Goal: Task Accomplishment & Management: Complete application form

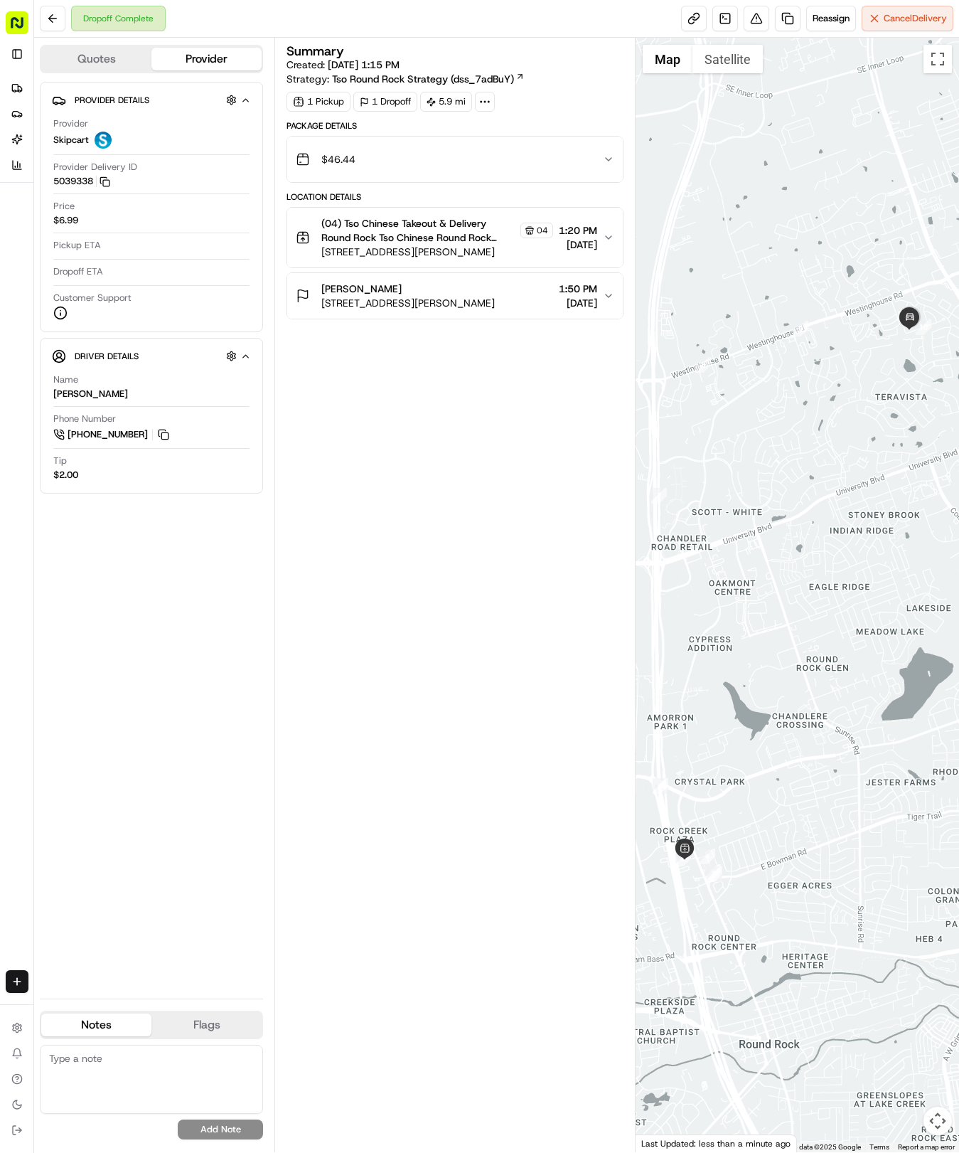
drag, startPoint x: 211, startPoint y: 564, endPoint x: 202, endPoint y: 570, distance: 10.3
click at [205, 570] on div "Provider Details Hidden ( 2 ) Provider Skipcart Provider Delivery ID 5039338 Co…" at bounding box center [151, 534] width 223 height 905
click at [20, 82] on icon at bounding box center [16, 87] width 11 height 11
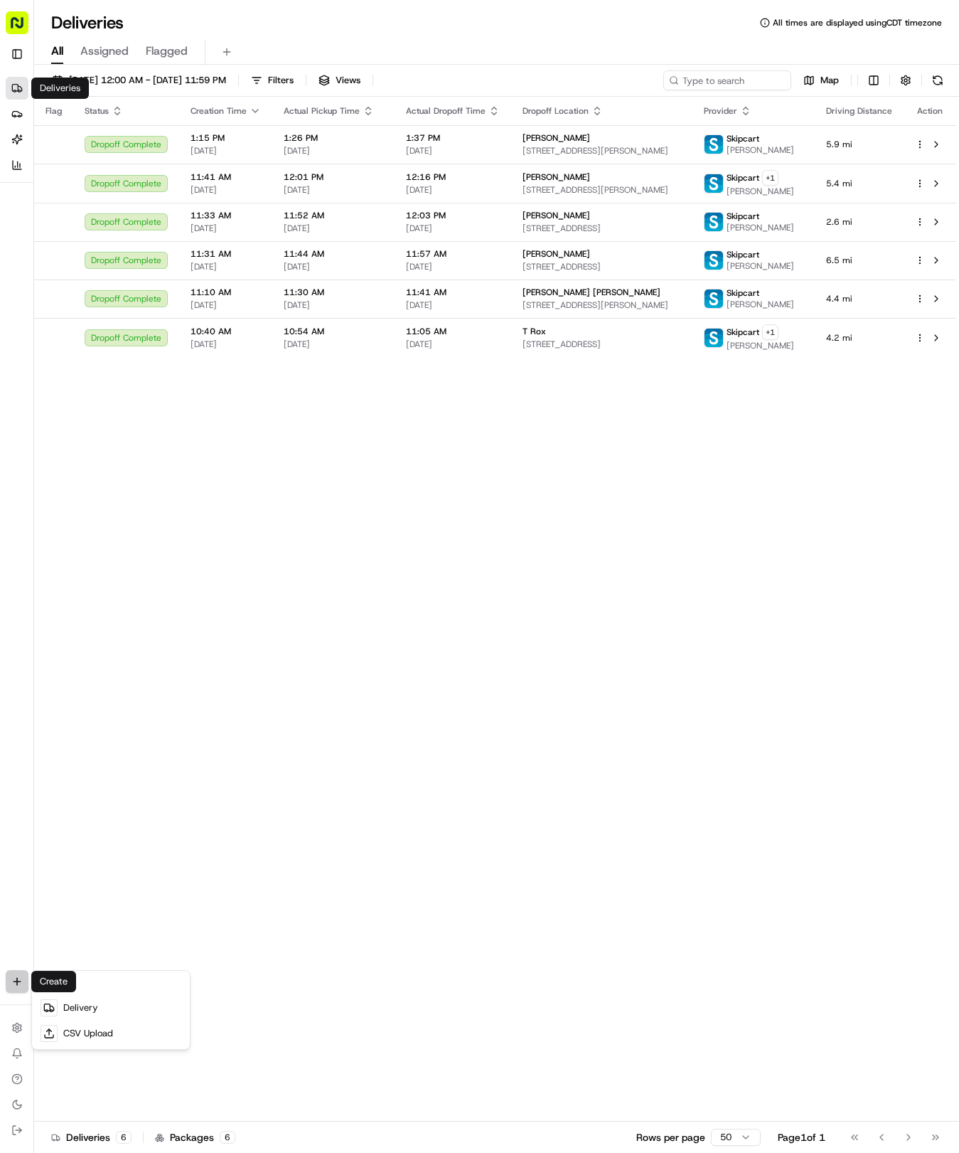
click at [12, 984] on html "Tso Chinese 04 Round Rock [EMAIL_ADDRESS][DOMAIN_NAME] Toggle Sidebar Deliverie…" at bounding box center [479, 576] width 959 height 1153
click at [75, 1011] on link "Delivery" at bounding box center [111, 1008] width 152 height 26
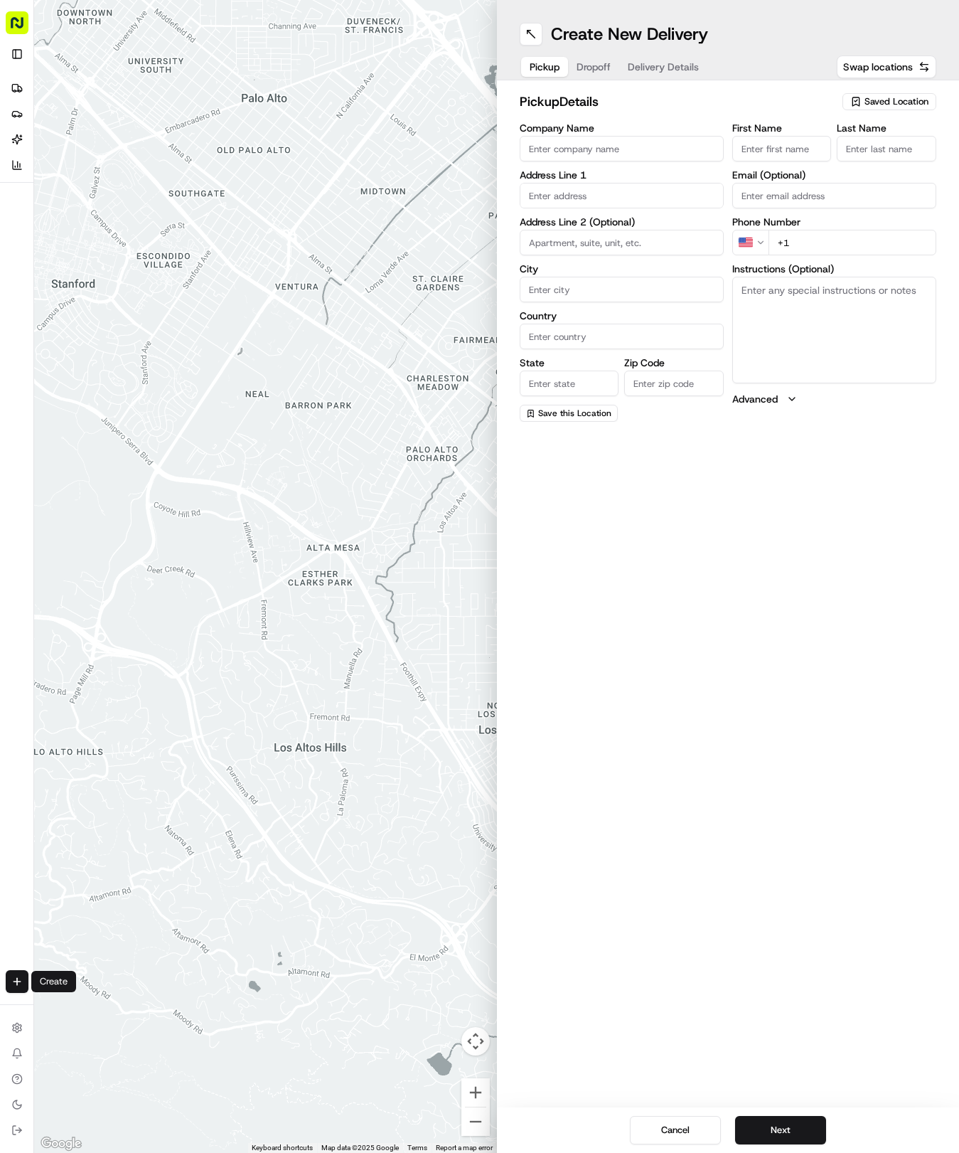
click at [888, 94] on div "Saved Location" at bounding box center [890, 101] width 94 height 17
click at [877, 176] on div "(04) Tso Chinese Takeout & Delivery Round Rock (04)" at bounding box center [856, 161] width 203 height 34
type input "(04) Tso Chinese Takeout & Delivery Round Rock"
type input "2000 N [PERSON_NAME] St"
type input "Ste 108"
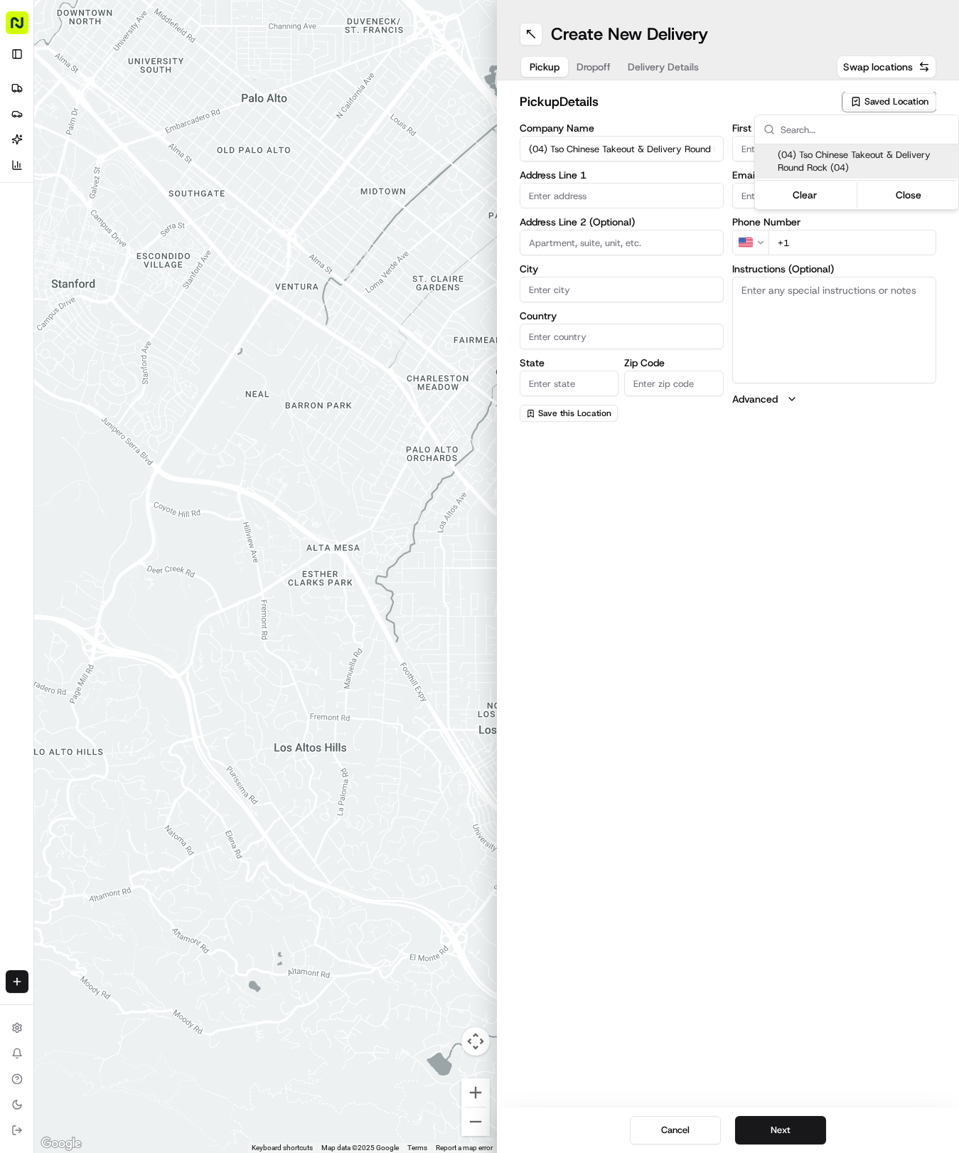
type input "Round Rock"
type input "US"
type input "[GEOGRAPHIC_DATA]"
type input "78664"
type input "Tso Chinese"
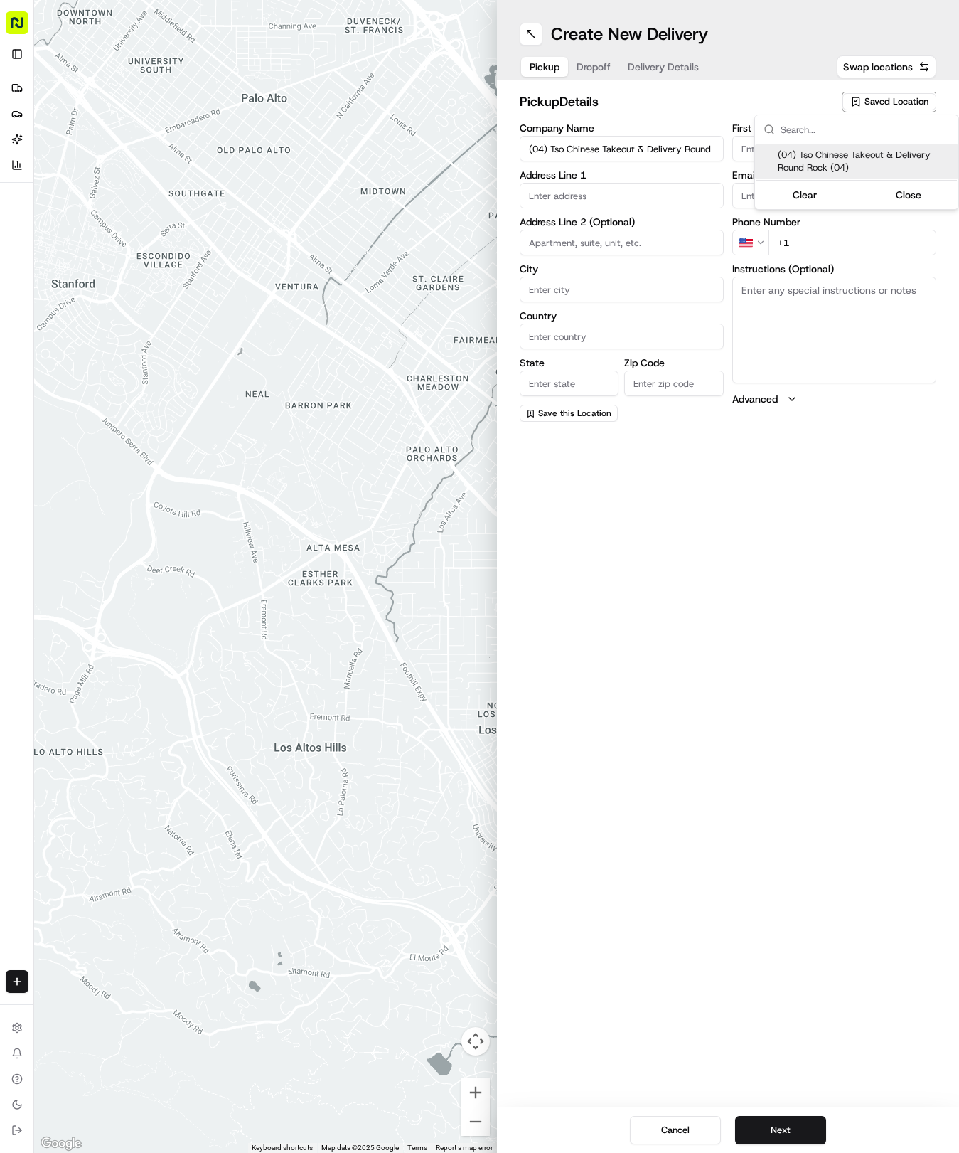
type input "Round Rock Manager"
type input "[EMAIL_ADDRESS][DOMAIN_NAME]"
type input "[PHONE_NUMBER]"
type textarea "Submit a picture displaying address & food as Proof of Delivery. Envía una foto…"
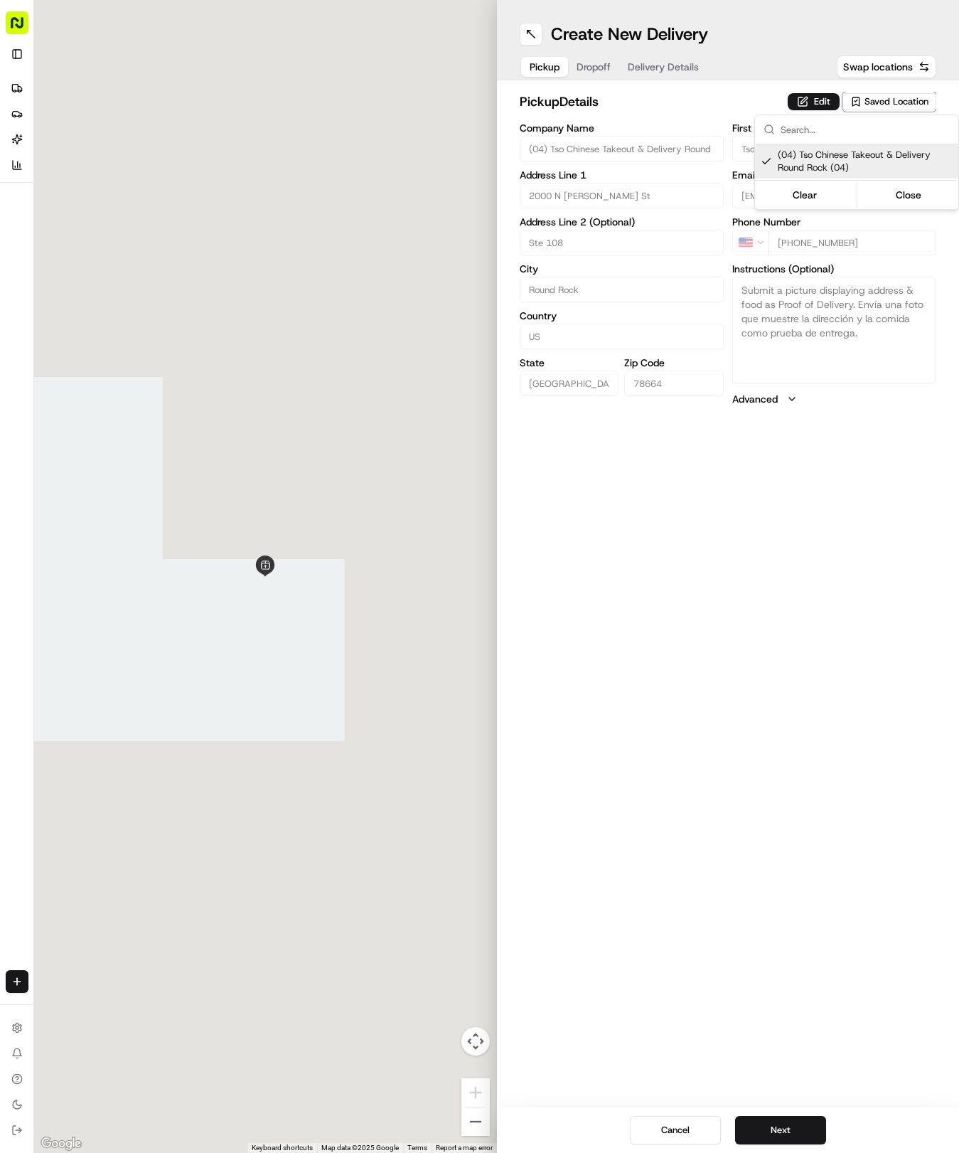
click at [865, 633] on html "Tso Chinese 04 Round Rock [EMAIL_ADDRESS][DOMAIN_NAME] Toggle Sidebar Deliverie…" at bounding box center [479, 576] width 959 height 1153
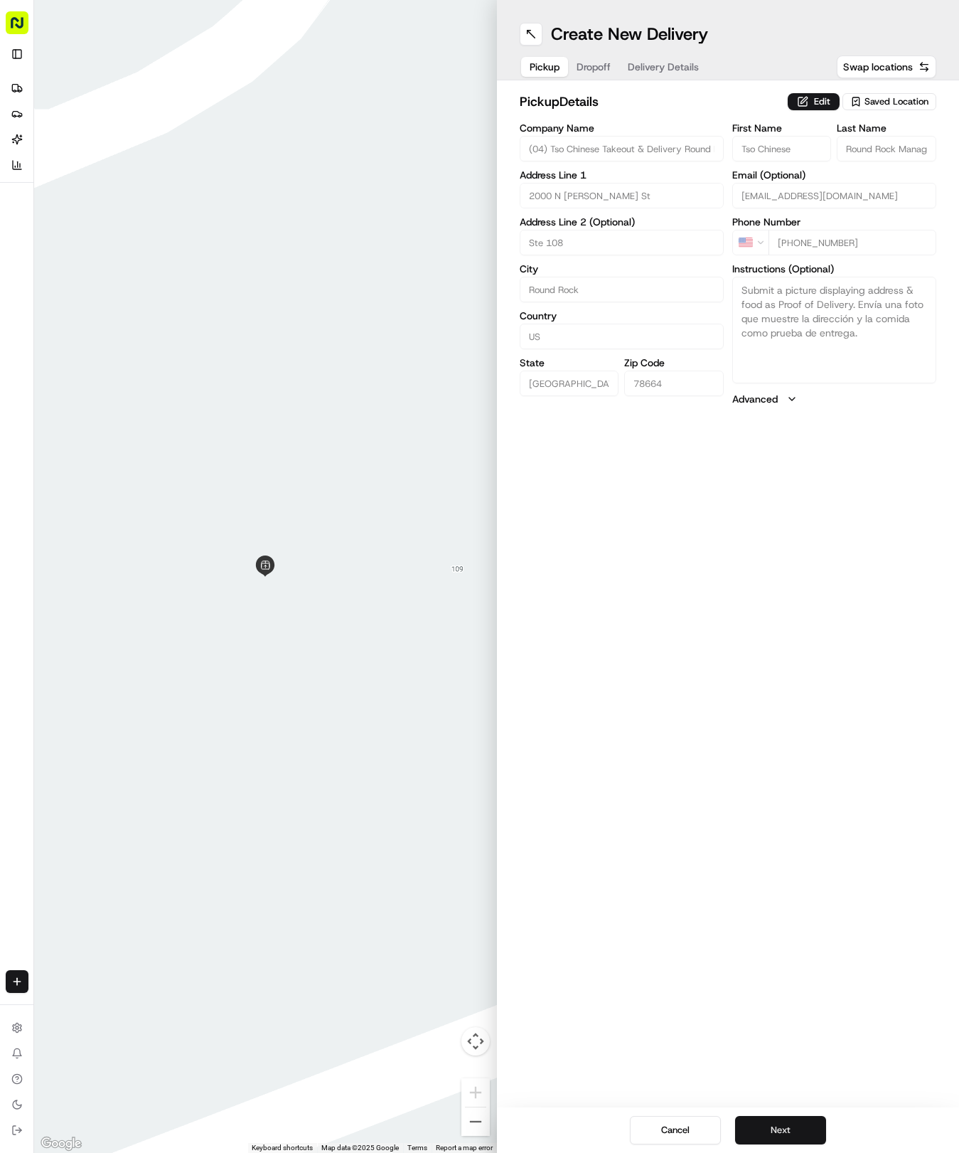
click at [763, 1128] on button "Next" at bounding box center [780, 1130] width 91 height 28
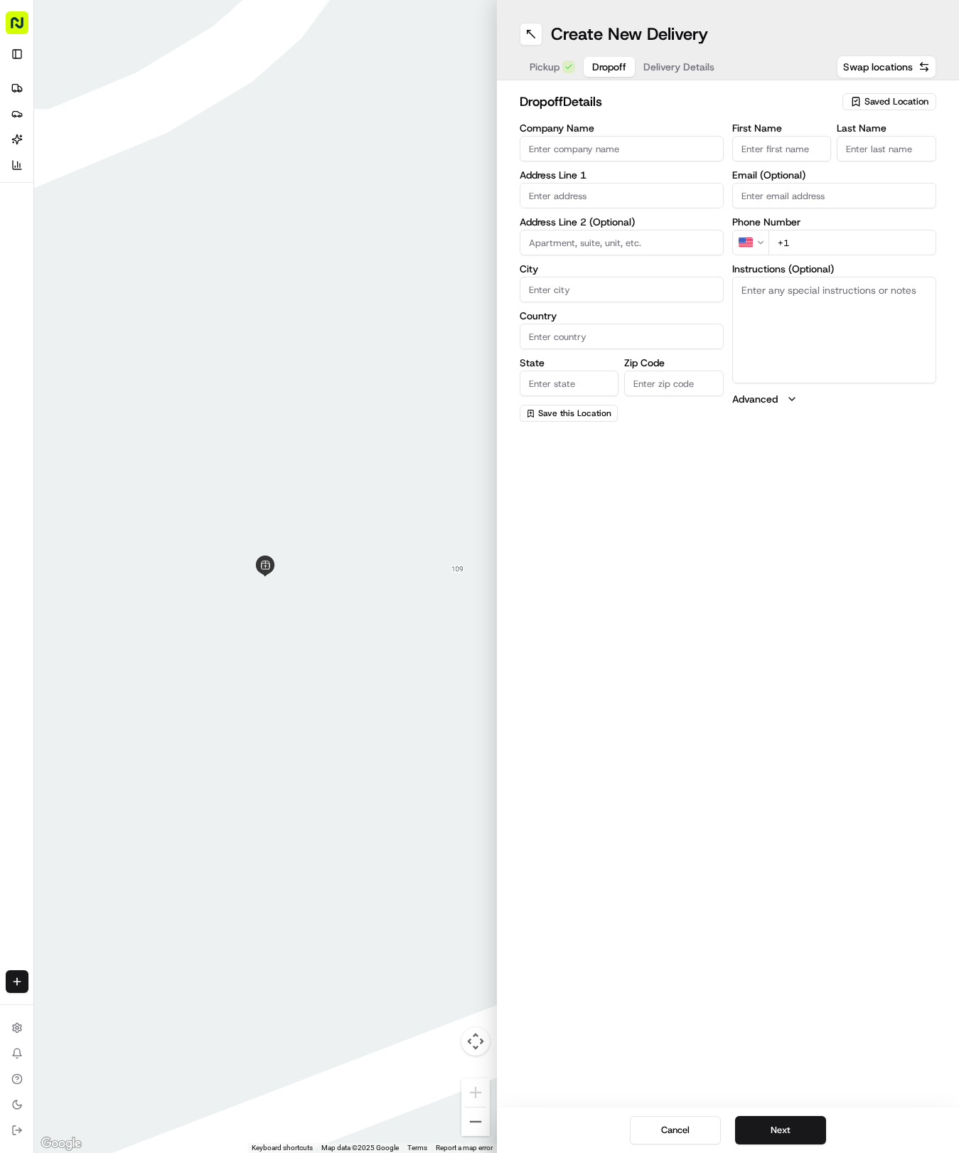
click at [799, 135] on div "First Name" at bounding box center [782, 142] width 100 height 38
click at [800, 145] on input "First Name" at bounding box center [782, 149] width 100 height 26
type input "[PERSON_NAME]"
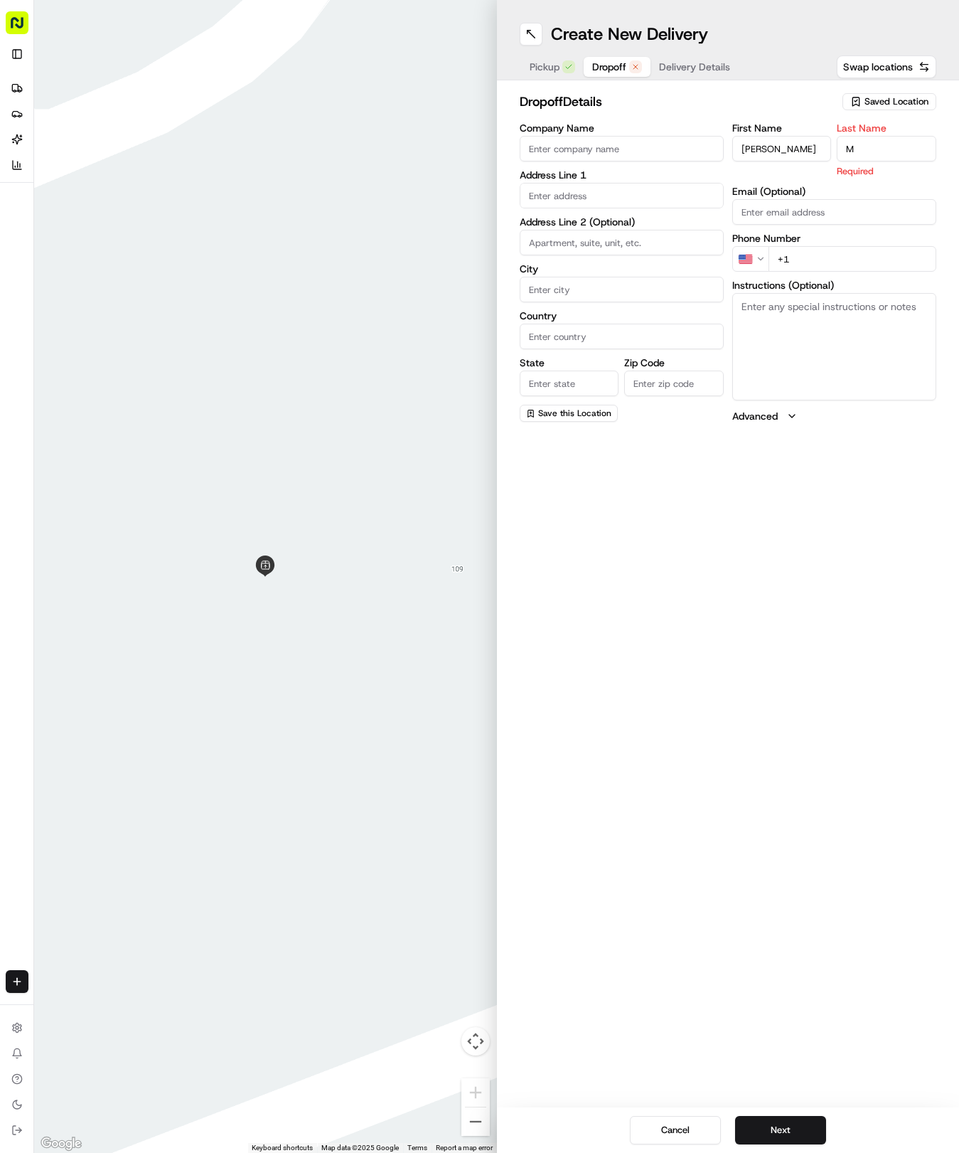
type input "M"
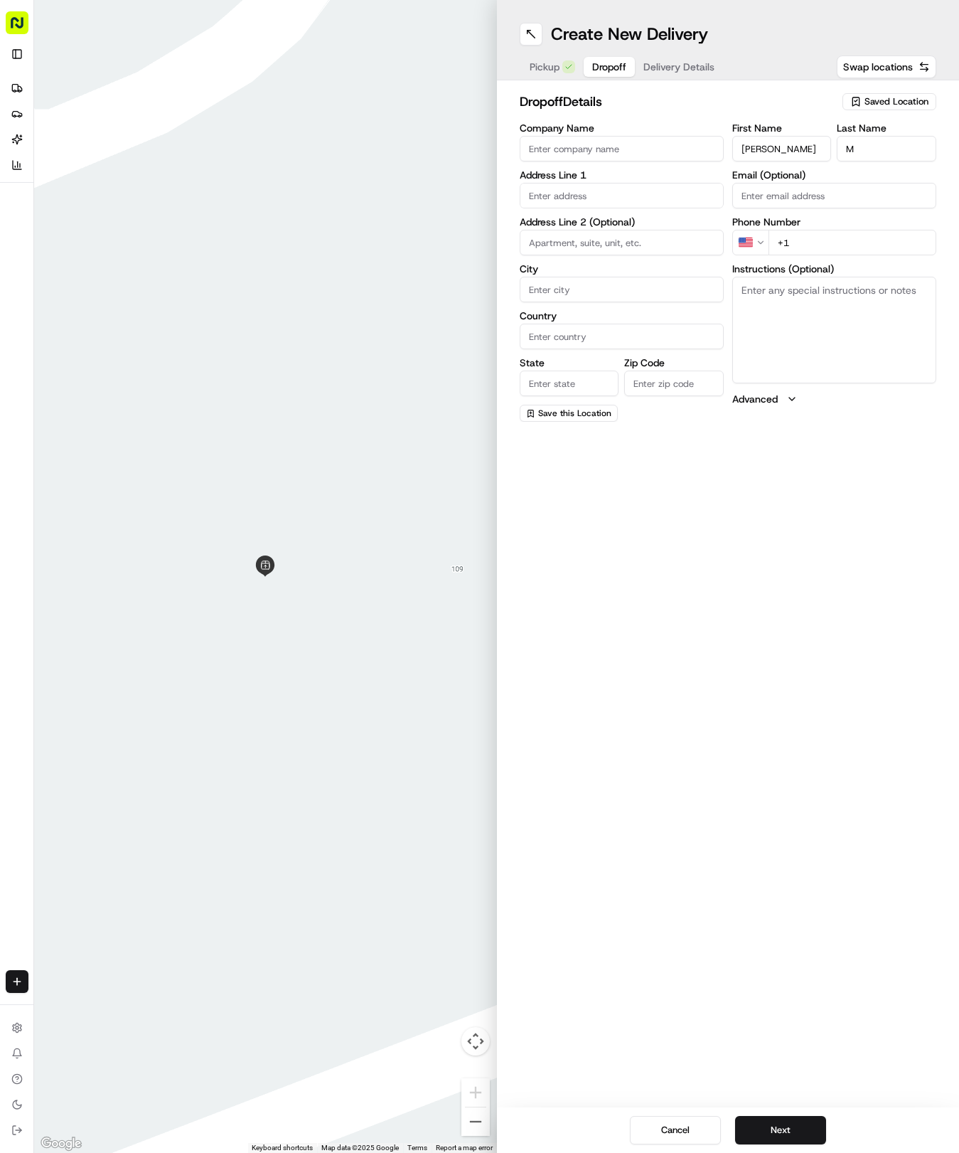
click at [804, 256] on div "First Name [PERSON_NAME] Last Name M Email (Optional) Phone Number US +1 Instru…" at bounding box center [834, 272] width 204 height 299
click at [850, 247] on input "+1" at bounding box center [853, 243] width 168 height 26
type input "[PHONE_NUMBER]"
click at [625, 196] on input "text" at bounding box center [622, 196] width 204 height 26
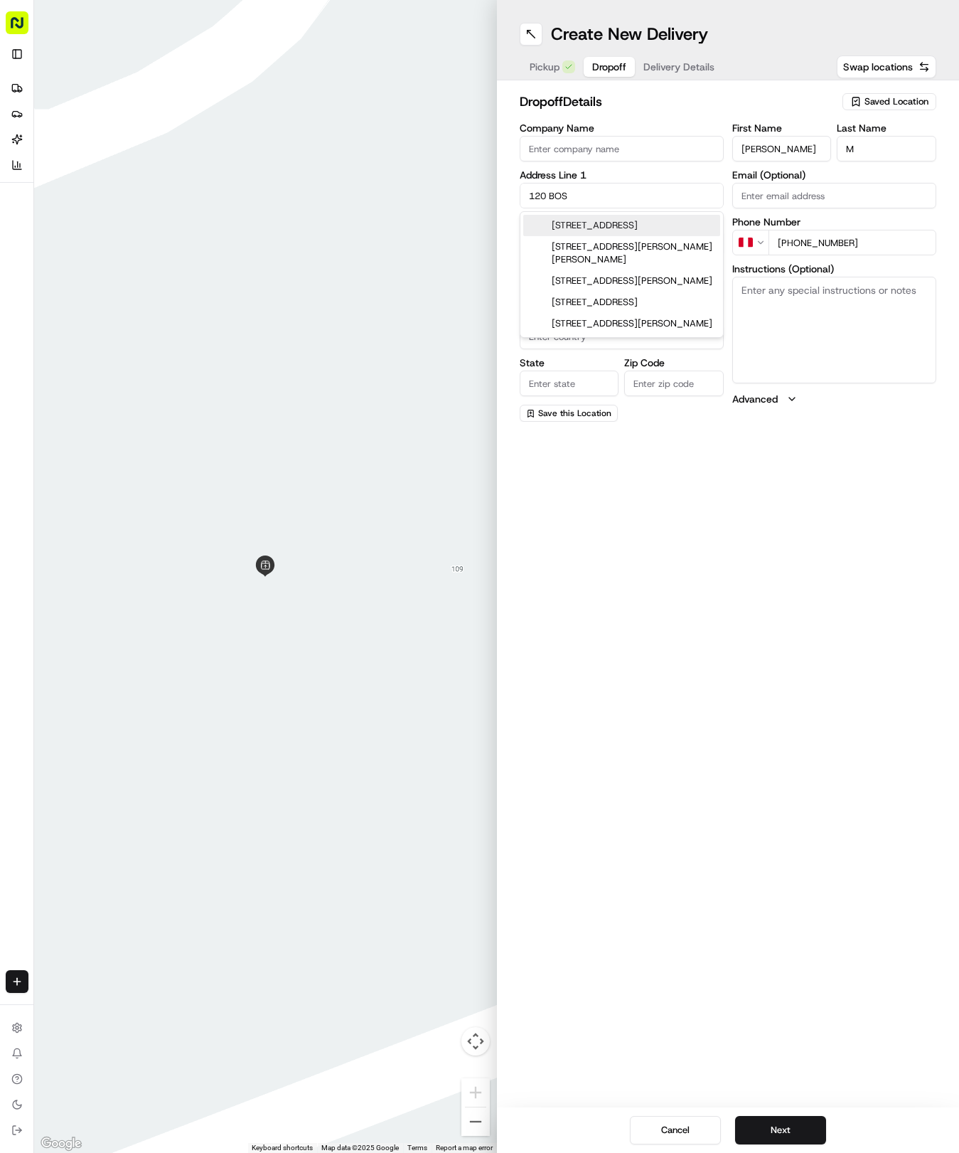
click at [629, 226] on div "[STREET_ADDRESS]" at bounding box center [621, 225] width 197 height 21
type input "[STREET_ADDRESS]"
type input "[GEOGRAPHIC_DATA]"
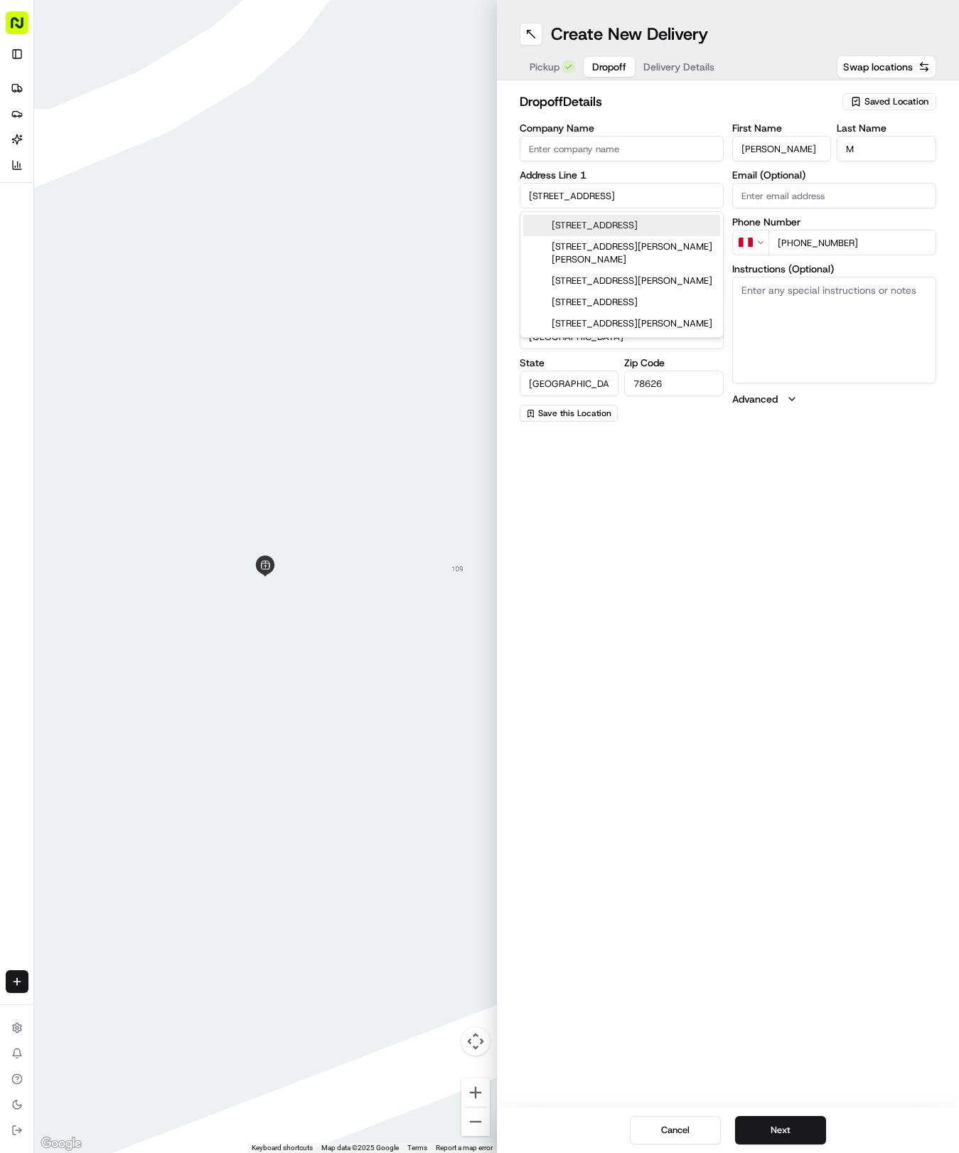
type input "78626"
type input "[STREET_ADDRESS]"
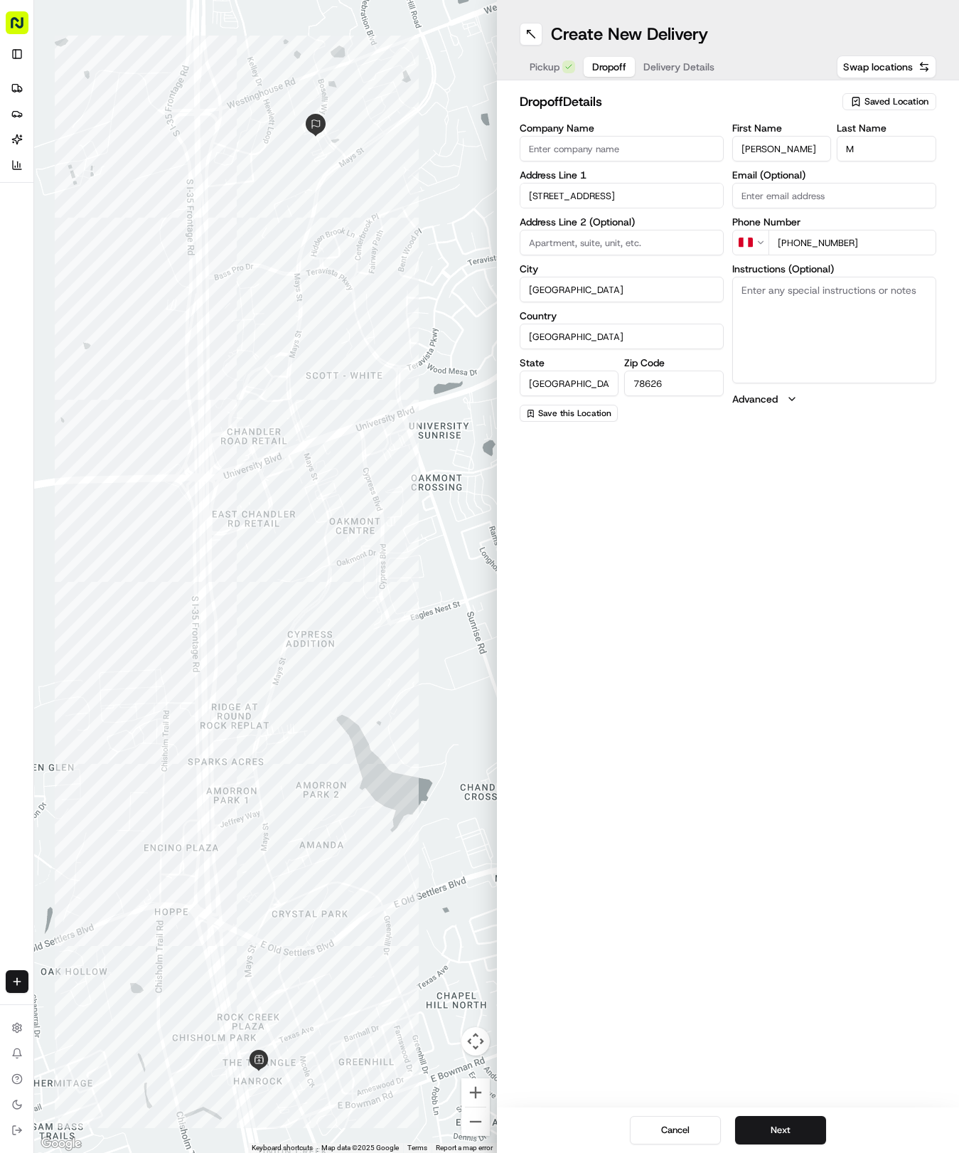
click at [577, 236] on input at bounding box center [622, 243] width 204 height 26
paste input "1130"
type input "1130"
click at [648, 146] on input "Company Name" at bounding box center [622, 149] width 204 height 26
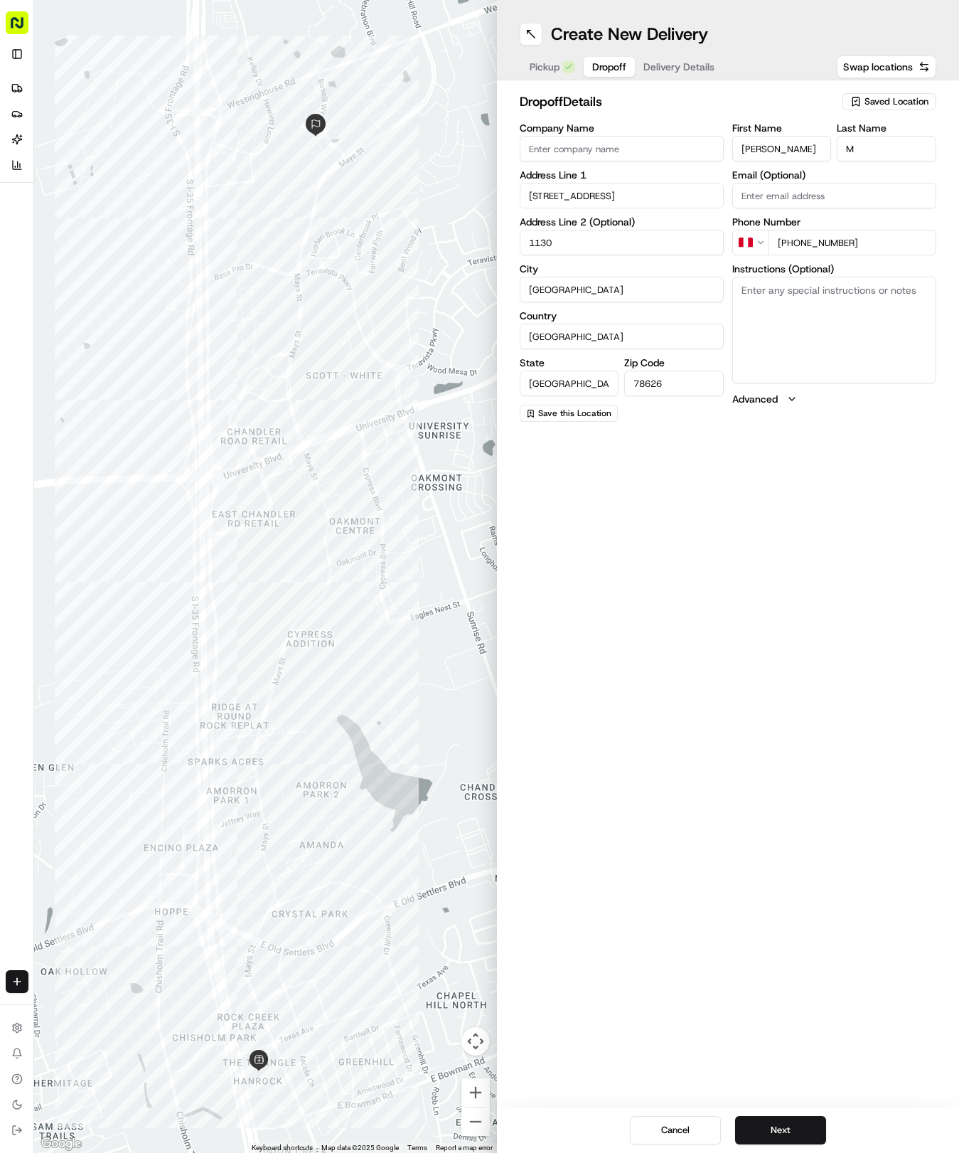
click at [648, 146] on input "Company Name" at bounding box center [622, 149] width 204 height 26
paste input "Rise 120"
type input "Rise 120"
click at [803, 292] on textarea "Instructions (Optional)" at bounding box center [834, 330] width 204 height 107
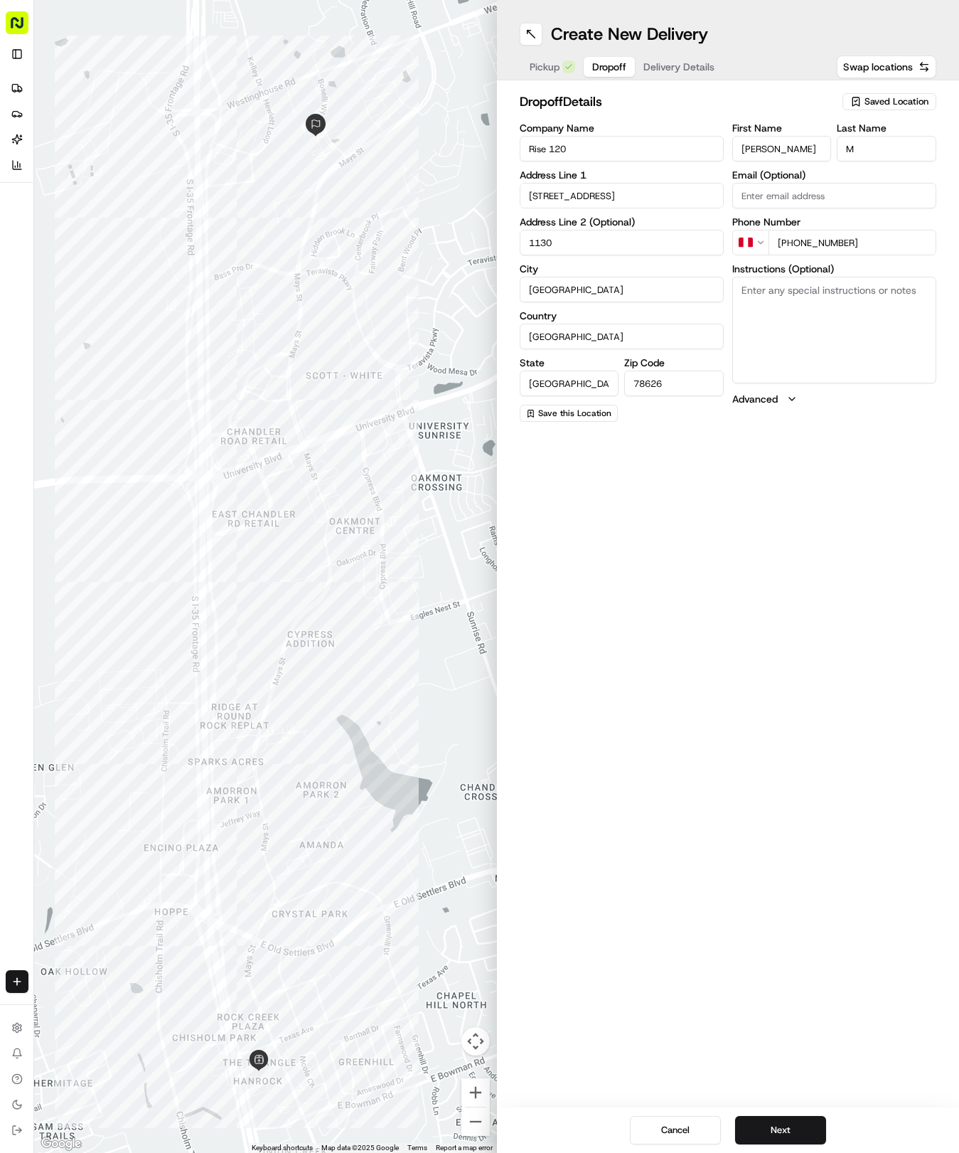
click at [803, 292] on textarea "Instructions (Optional)" at bounding box center [834, 330] width 204 height 107
paste textarea "Come in main entrance and take left gate. Go to far back right of building near…"
type textarea "Come in main entrance and take left gate. Go to far back right of building near…"
click at [793, 247] on input "[PHONE_NUMBER]" at bounding box center [853, 243] width 168 height 26
type input "[PHONE_NUMBER]"
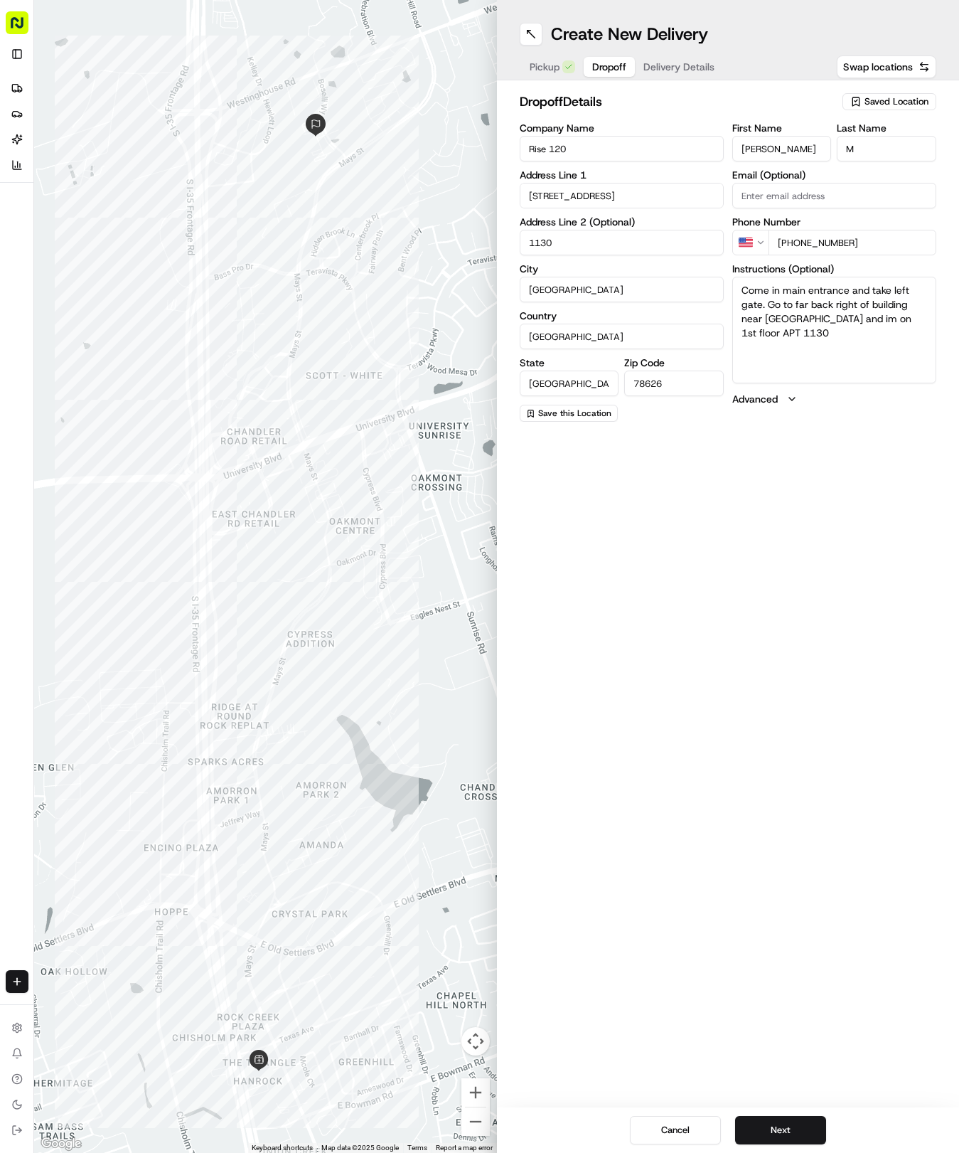
click at [823, 764] on div "Create New Delivery Pickup Dropoff Delivery Details Swap locations dropoff Deta…" at bounding box center [728, 576] width 463 height 1153
click at [787, 1126] on button "Next" at bounding box center [780, 1130] width 91 height 28
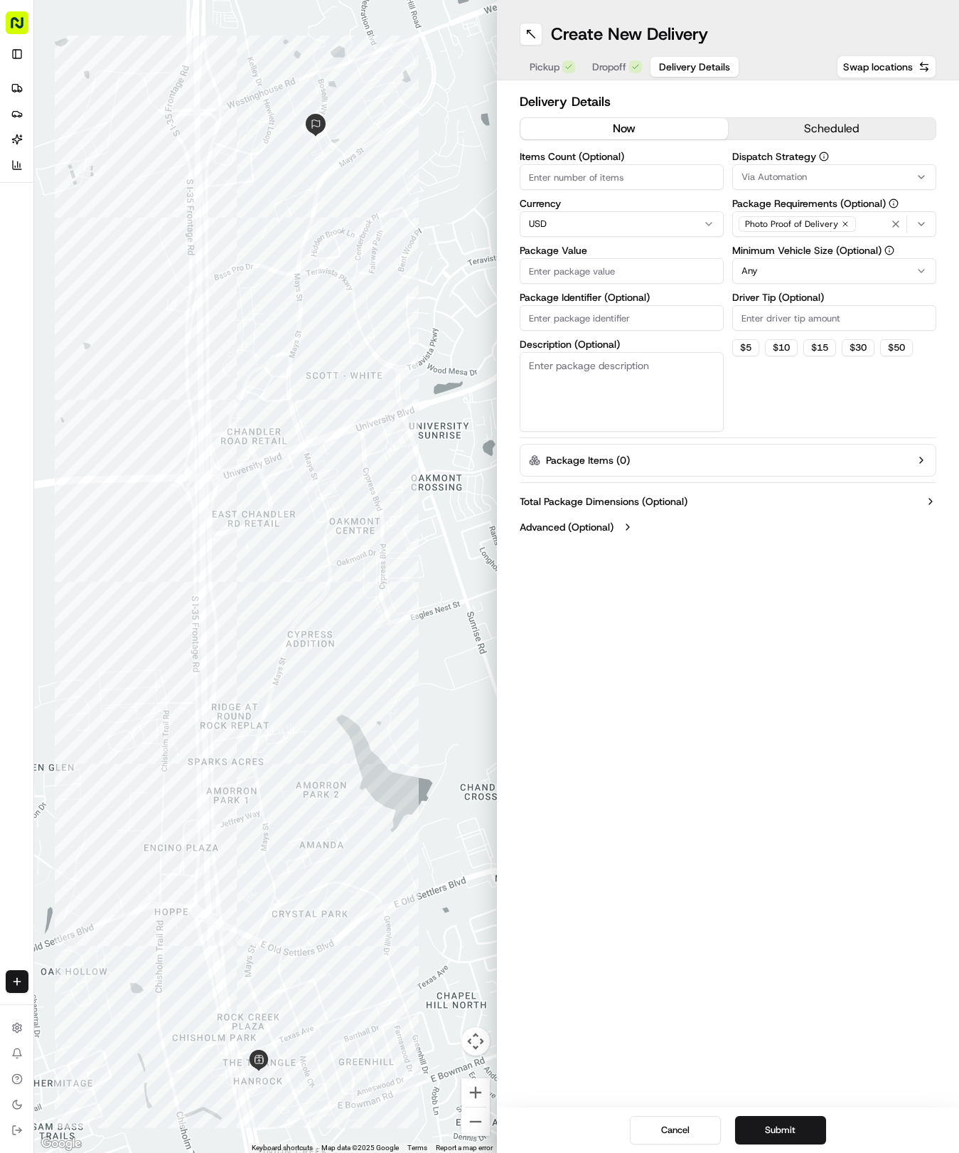
click at [776, 178] on span "Via Automation" at bounding box center [774, 177] width 65 height 13
click at [793, 250] on span "Tso Round Rock Strategy" at bounding box center [843, 254] width 175 height 13
click at [769, 415] on html "Tso Chinese 04 Round Rock [EMAIL_ADDRESS][DOMAIN_NAME] Toggle Sidebar Deliverie…" at bounding box center [479, 576] width 959 height 1153
click at [803, 266] on html "Tso Chinese 04 Round Rock [EMAIL_ADDRESS][DOMAIN_NAME] Toggle Sidebar Deliverie…" at bounding box center [479, 576] width 959 height 1153
click at [792, 314] on input "Driver Tip (Optional)" at bounding box center [834, 318] width 204 height 26
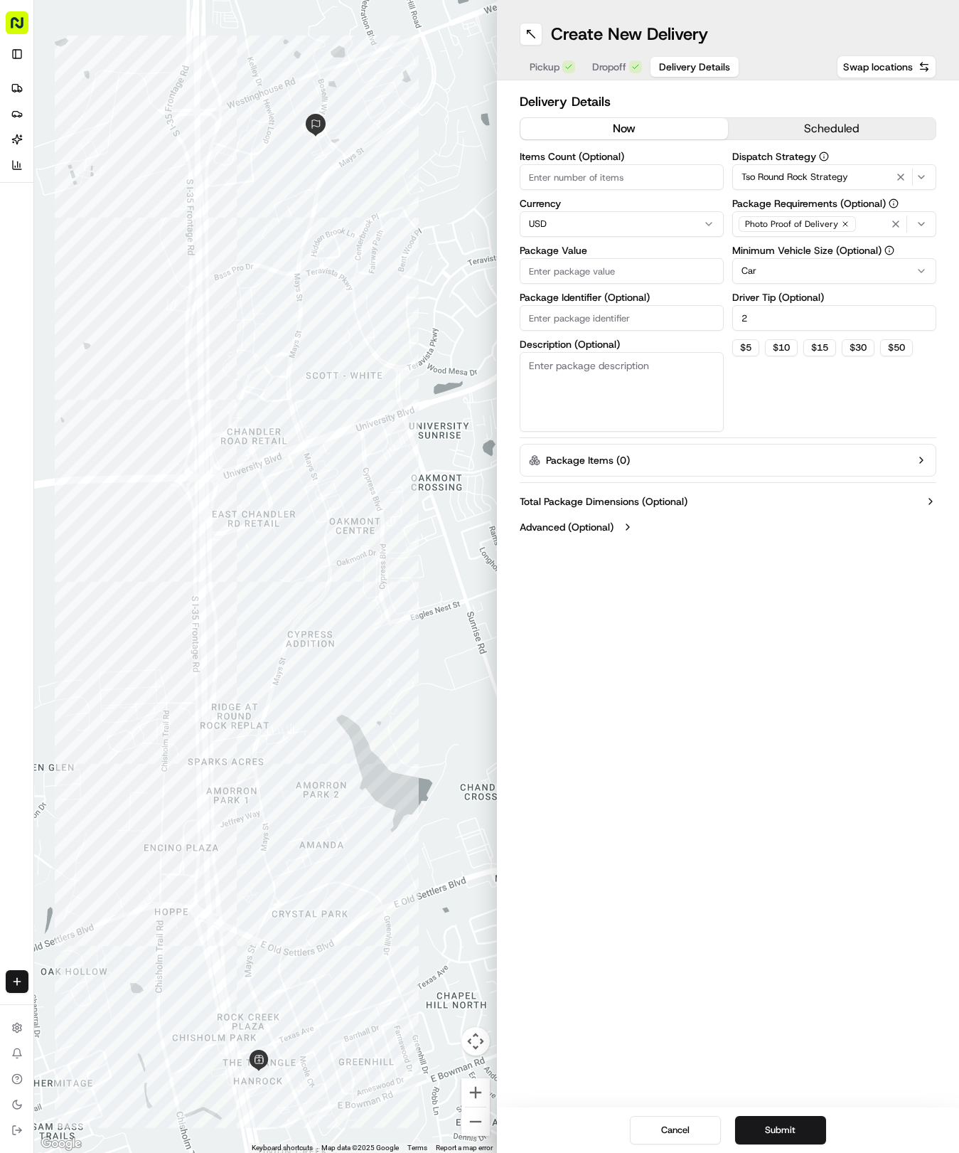
type input "2"
click at [639, 188] on input "Items Count (Optional)" at bounding box center [622, 177] width 204 height 26
type input "2"
click at [615, 270] on input "Package Value" at bounding box center [622, 271] width 204 height 26
type input "37.78"
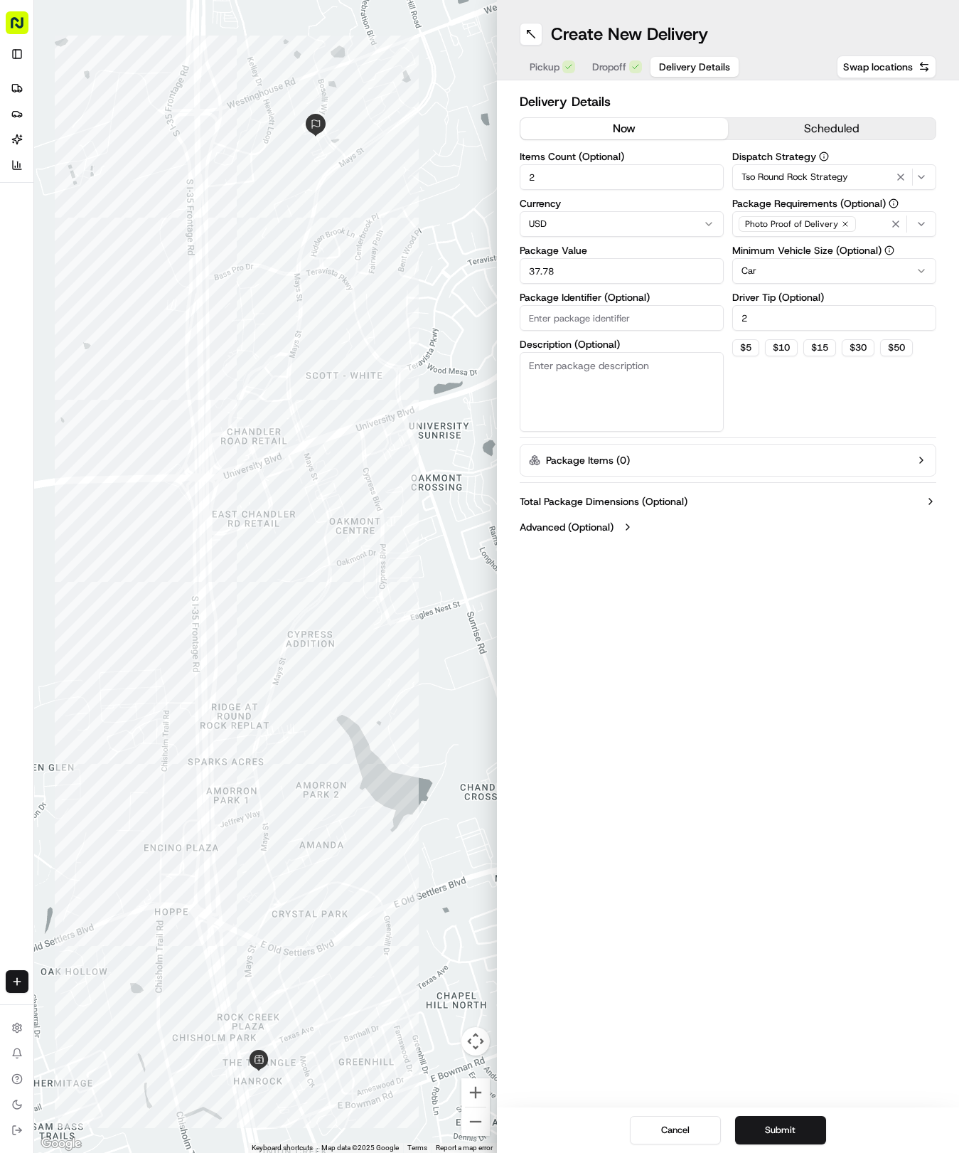
click at [618, 320] on input "Package Identifier (Optional)" at bounding box center [622, 318] width 204 height 26
click at [634, 327] on input "Package Identifier (Optional)" at bounding box center [622, 318] width 204 height 26
paste input "QXL2O8C"
type input "QXL2O8C"
click at [652, 994] on div "Create New Delivery Pickup Dropoff Delivery Details Swap locations Delivery Det…" at bounding box center [728, 576] width 463 height 1153
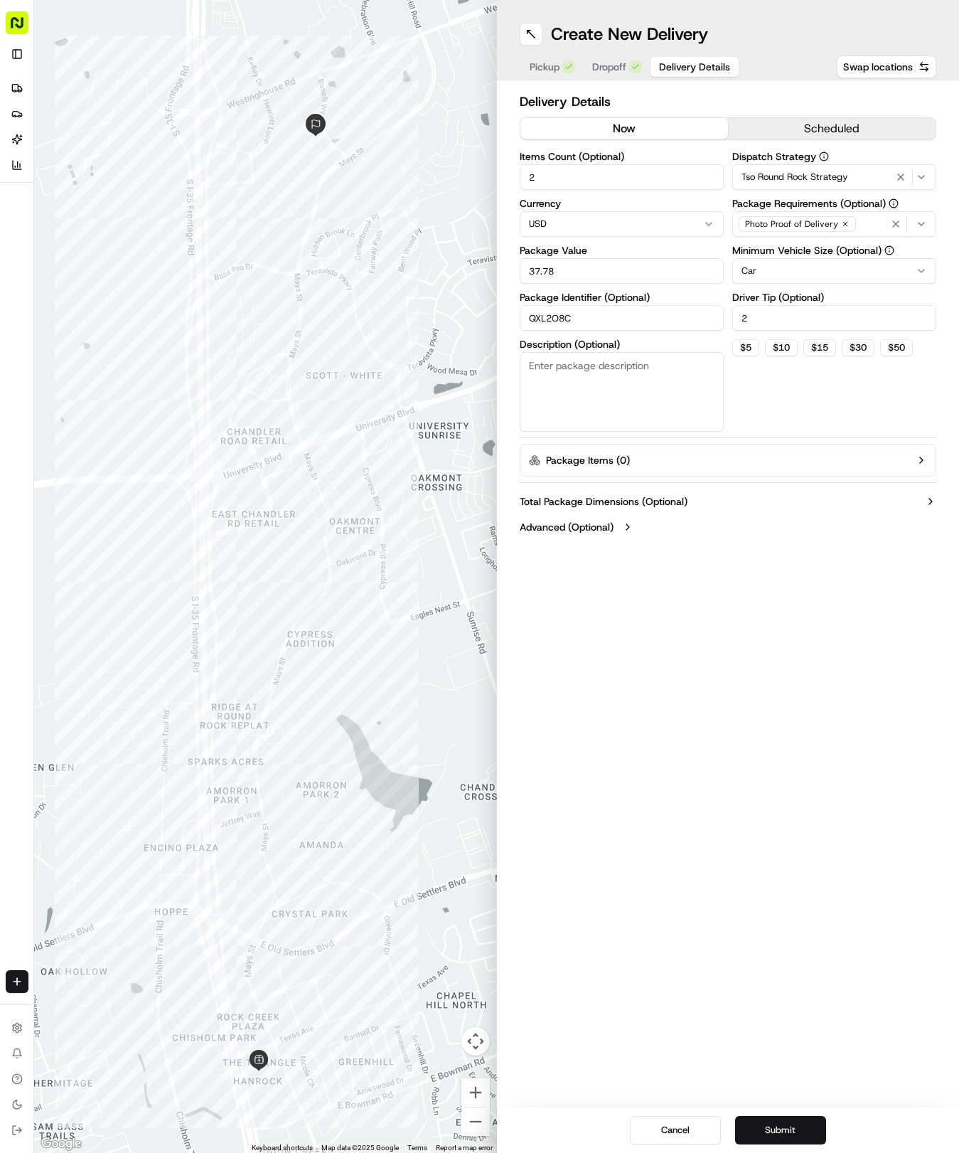
click at [790, 1125] on button "Submit" at bounding box center [780, 1130] width 91 height 28
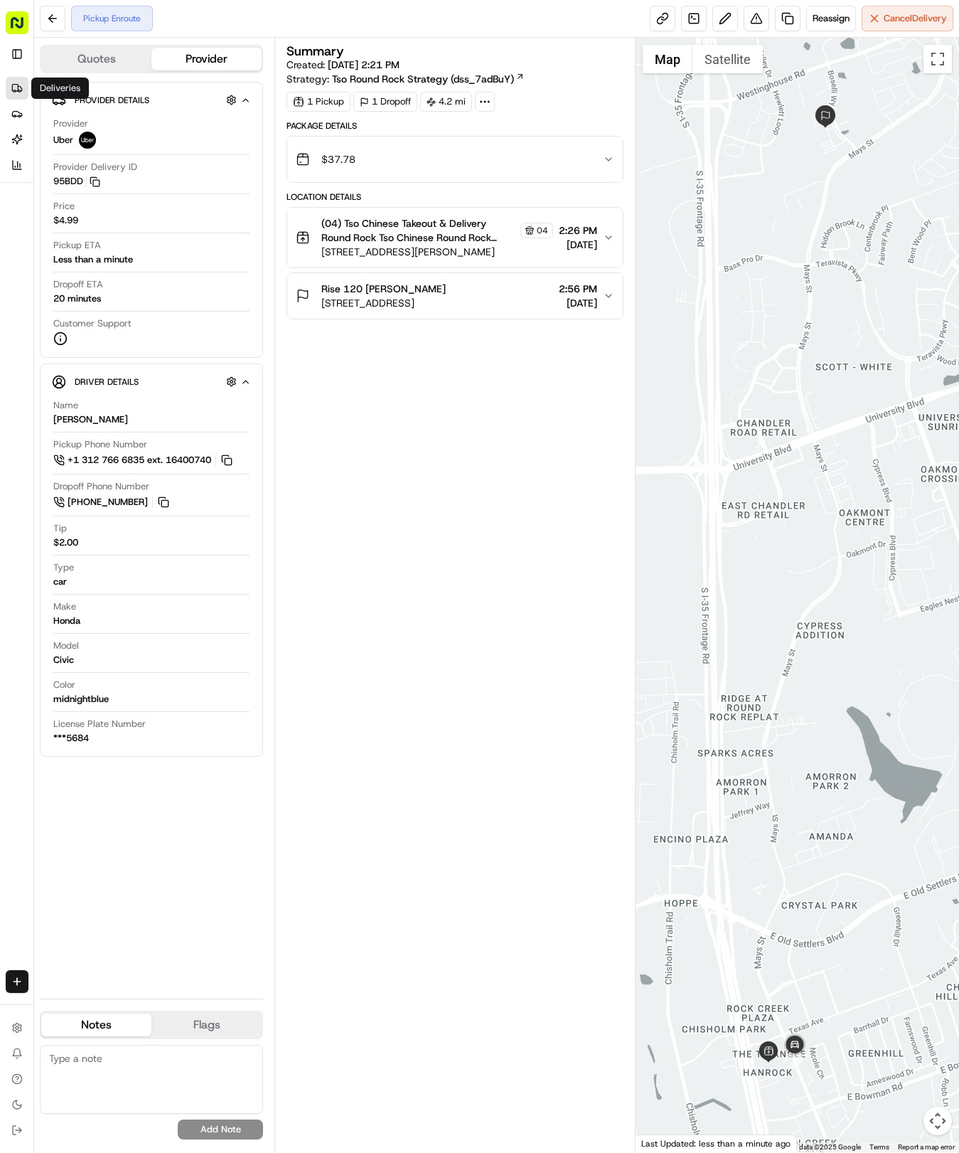
click at [14, 80] on link "Deliveries" at bounding box center [17, 88] width 23 height 23
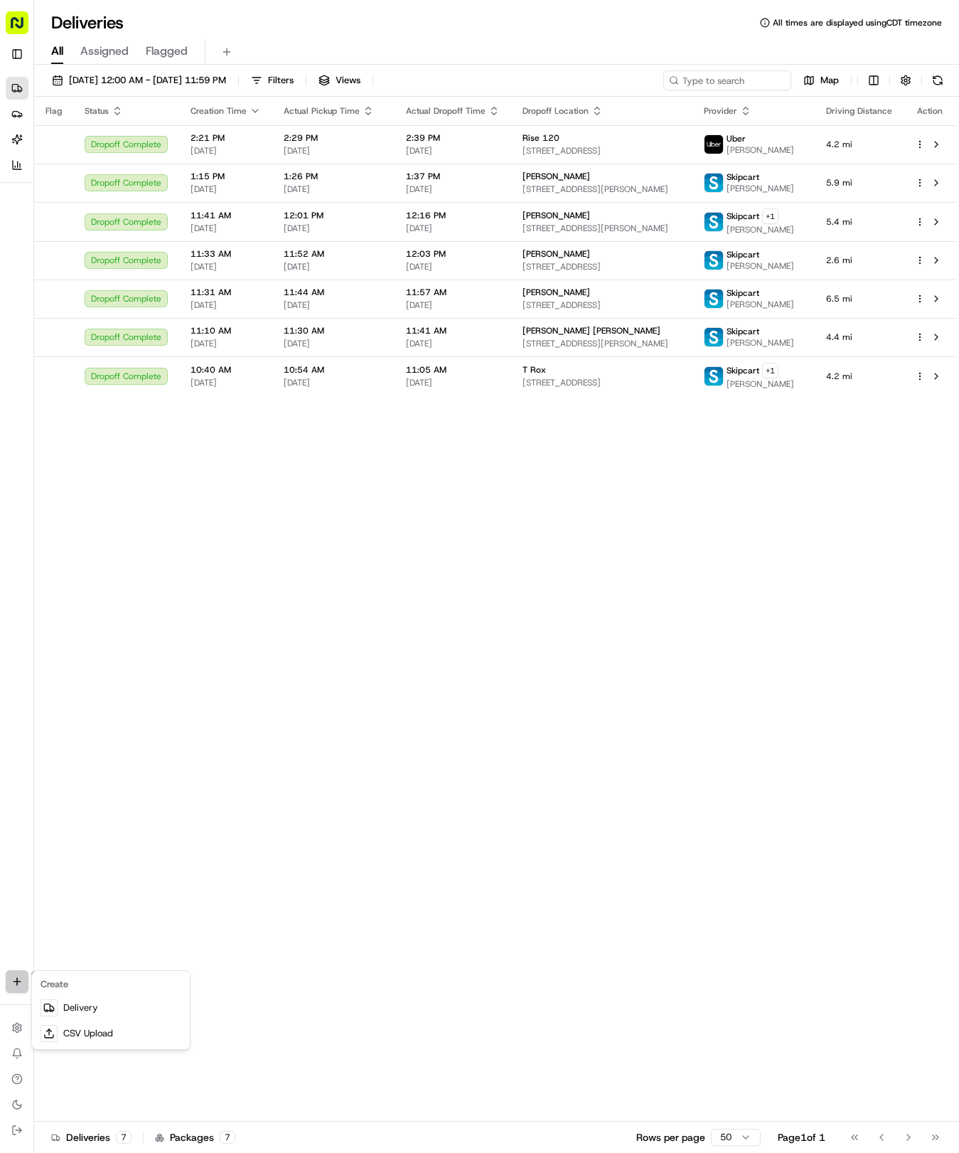
click at [16, 976] on html "Tso Chinese 04 Round Rock [EMAIL_ADDRESS][DOMAIN_NAME] Toggle Sidebar Deliverie…" at bounding box center [479, 576] width 959 height 1153
click at [103, 1005] on link "Delivery" at bounding box center [111, 1008] width 152 height 26
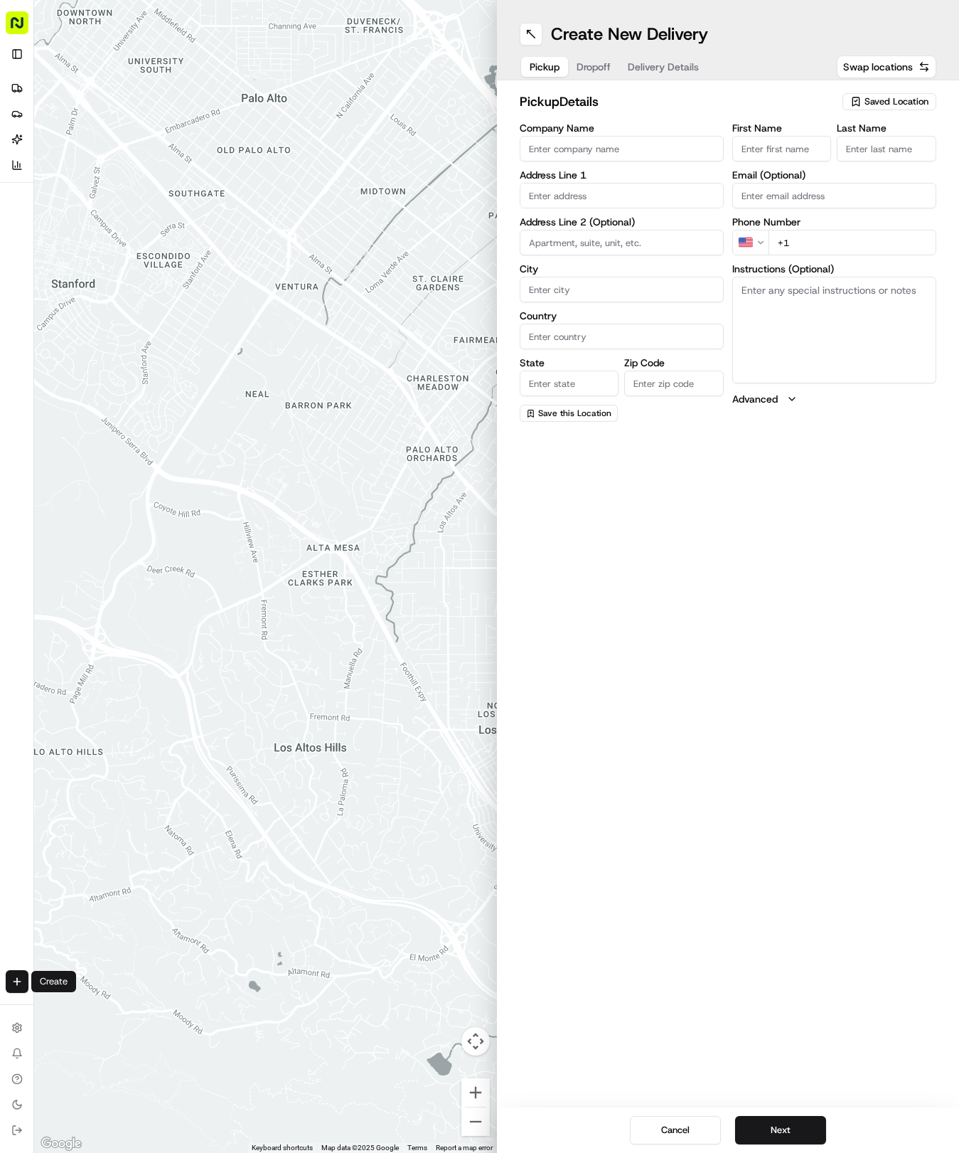
click at [878, 103] on span "Saved Location" at bounding box center [897, 101] width 64 height 13
click at [838, 164] on span "(04) Tso Chinese Takeout & Delivery Round Rock (04)" at bounding box center [865, 162] width 175 height 26
type input "(04) Tso Chinese Takeout & Delivery Round Rock"
type input "2000 N [PERSON_NAME] St"
type input "Ste 108"
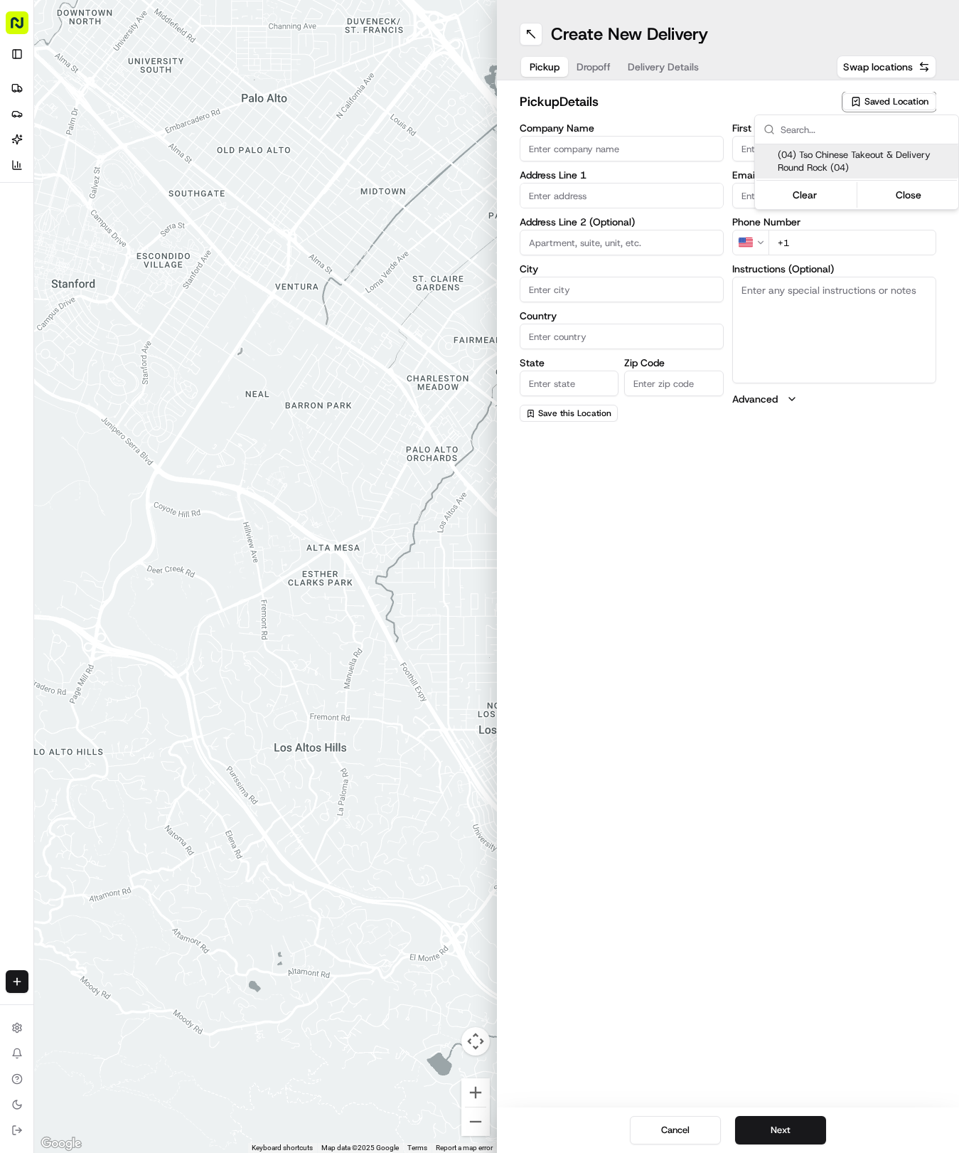
type input "Round Rock"
type input "US"
type input "[GEOGRAPHIC_DATA]"
type input "78664"
type input "Tso Chinese"
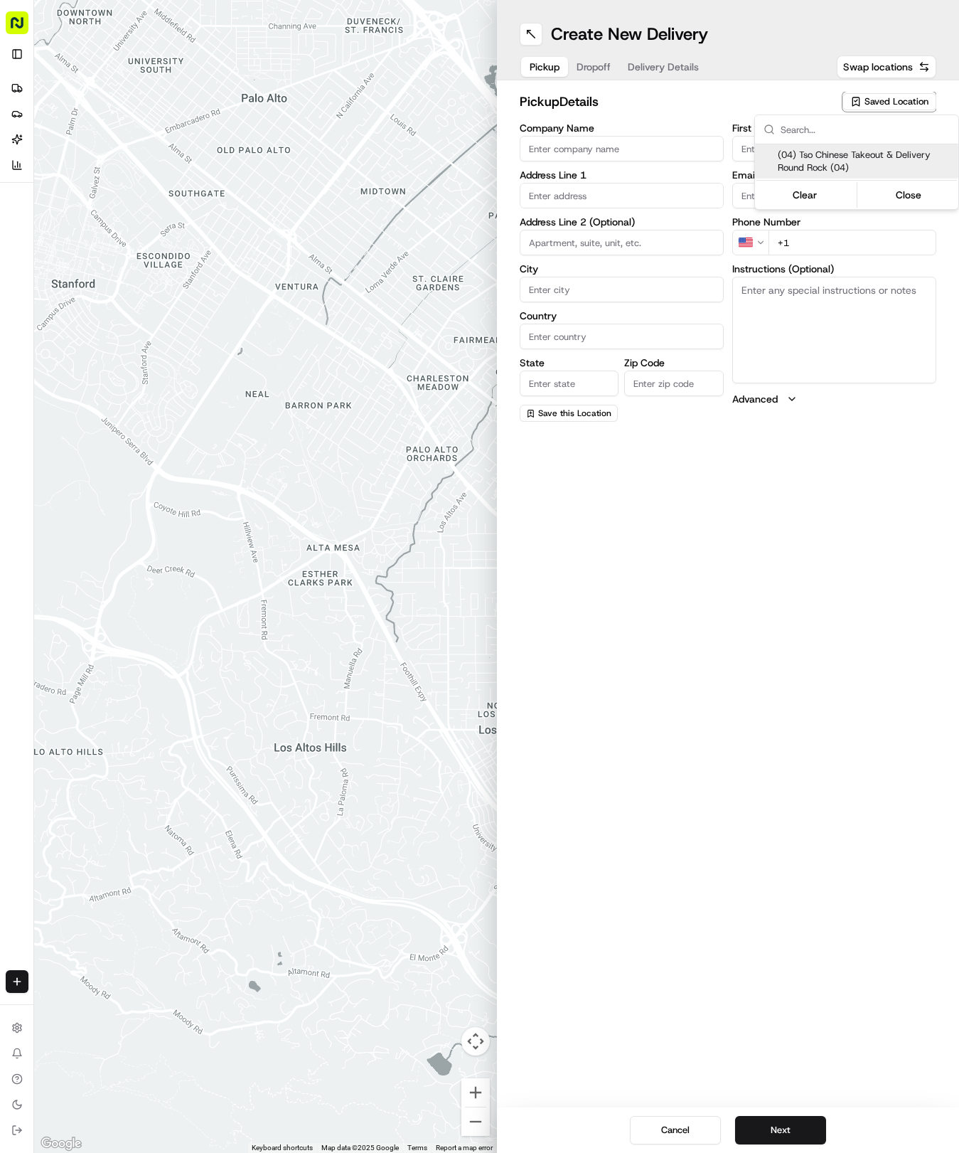
type input "Round Rock Manager"
type input "[EMAIL_ADDRESS][DOMAIN_NAME]"
type input "[PHONE_NUMBER]"
type textarea "Submit a picture displaying address & food as Proof of Delivery. Envía una foto…"
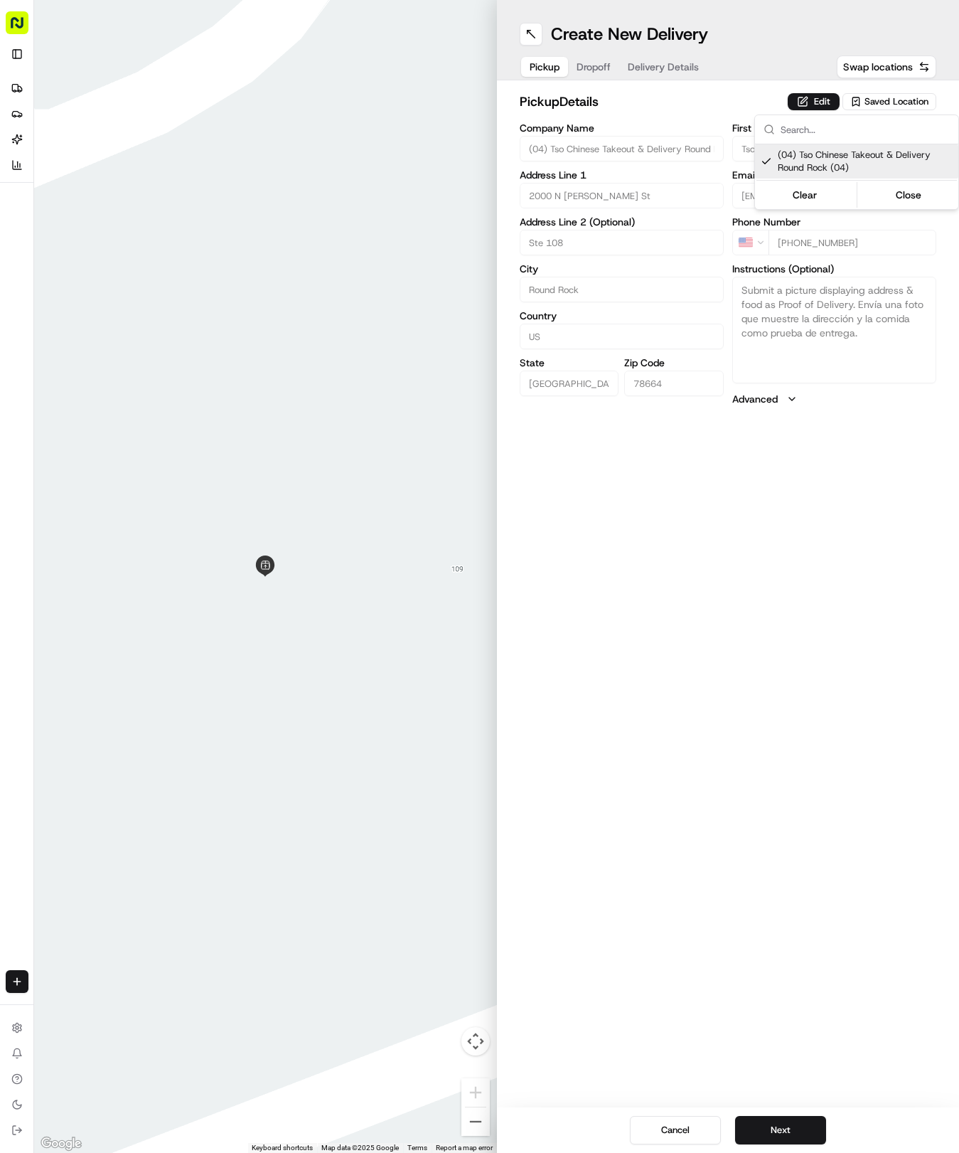
click at [665, 50] on html "Tso Chinese 04 Round Rock [EMAIL_ADDRESS][DOMAIN_NAME] Toggle Sidebar Deliverie…" at bounding box center [479, 576] width 959 height 1153
click at [655, 66] on span "Delivery Details" at bounding box center [663, 67] width 71 height 14
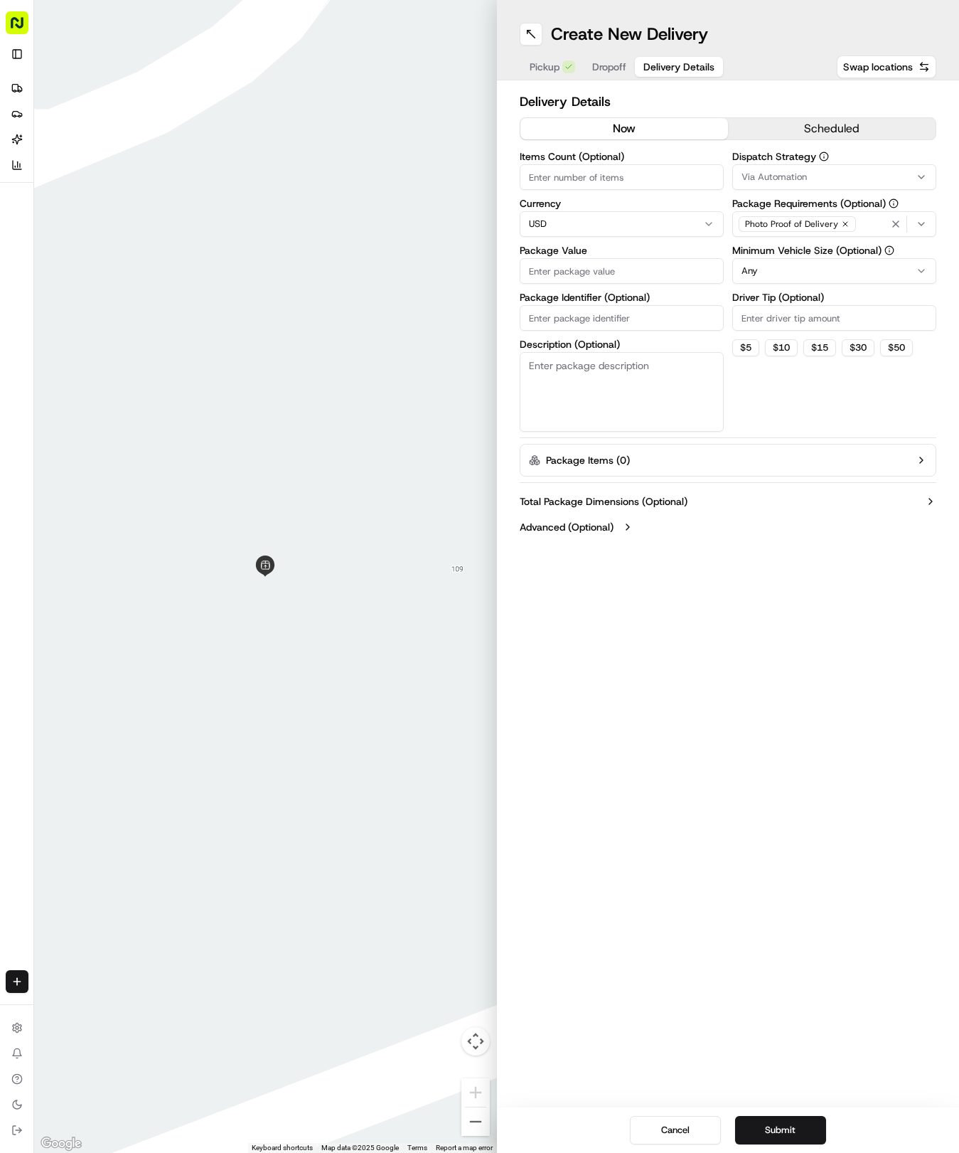
click at [585, 315] on input "Package Identifier (Optional)" at bounding box center [622, 318] width 204 height 26
paste input "SCQOGNI"
type input "SCQOGNI"
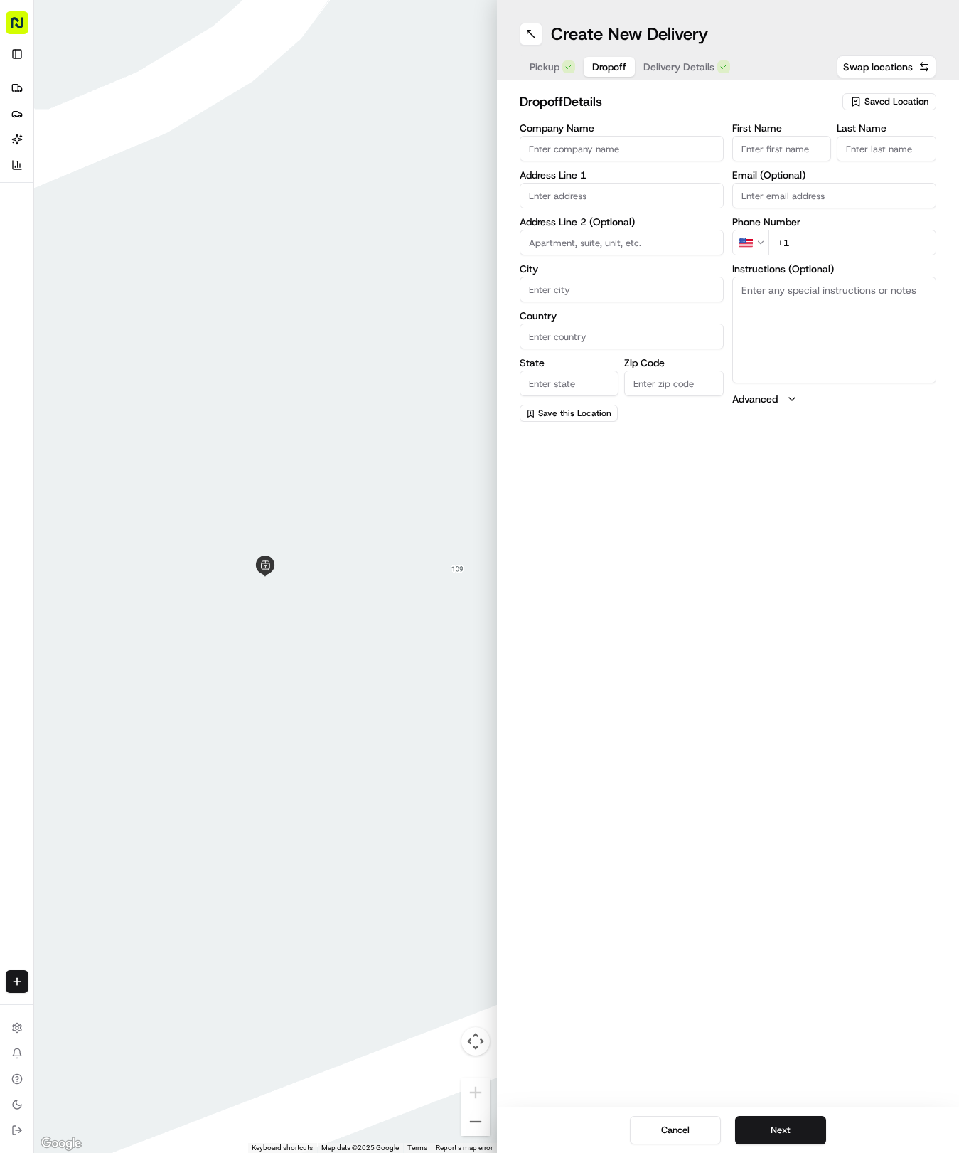
click at [618, 62] on span "Dropoff" at bounding box center [609, 67] width 34 height 14
click at [588, 200] on input "text" at bounding box center [622, 196] width 204 height 26
click at [766, 146] on input "First Name" at bounding box center [782, 149] width 100 height 26
type input "[PERSON_NAME]"
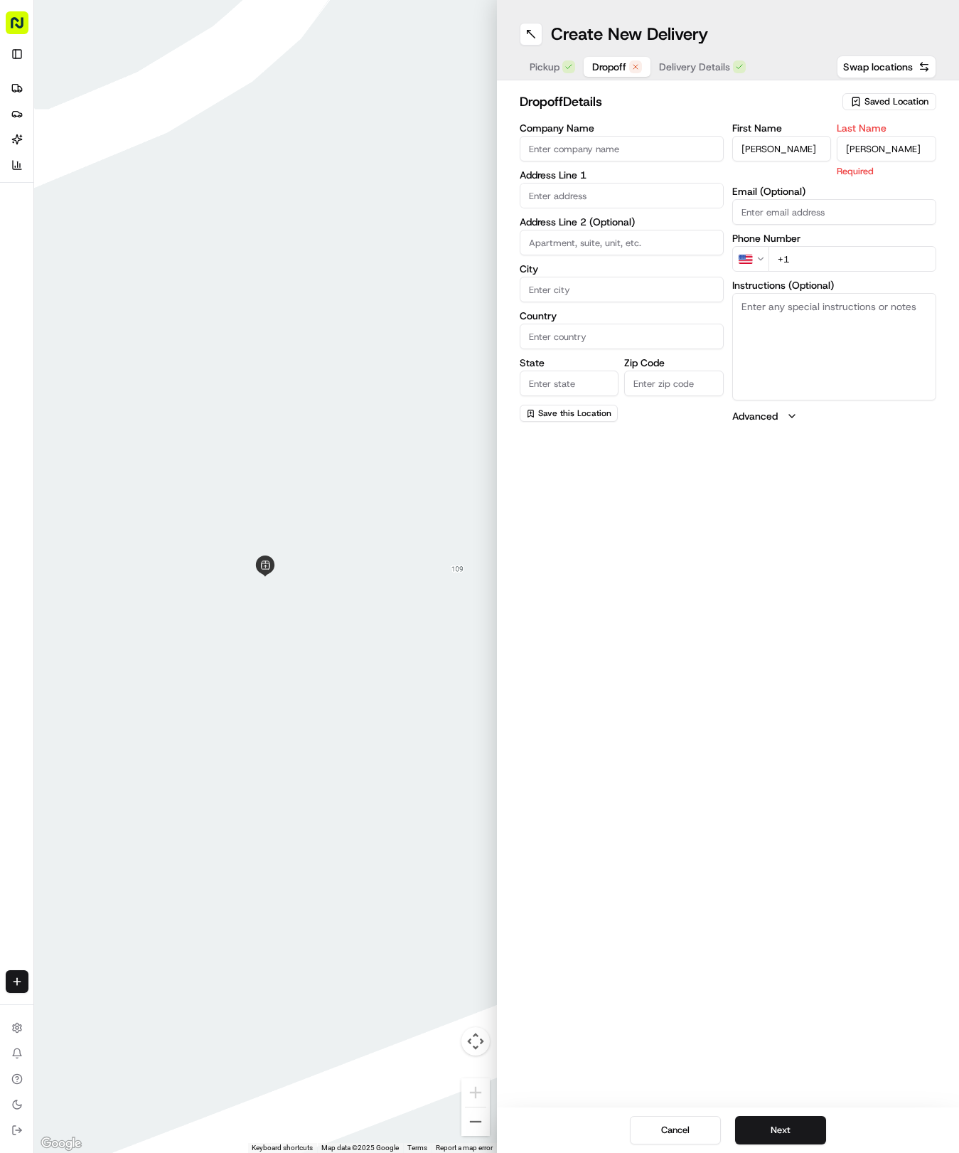
type input "[PERSON_NAME]"
click at [634, 193] on input "text" at bounding box center [622, 196] width 204 height 26
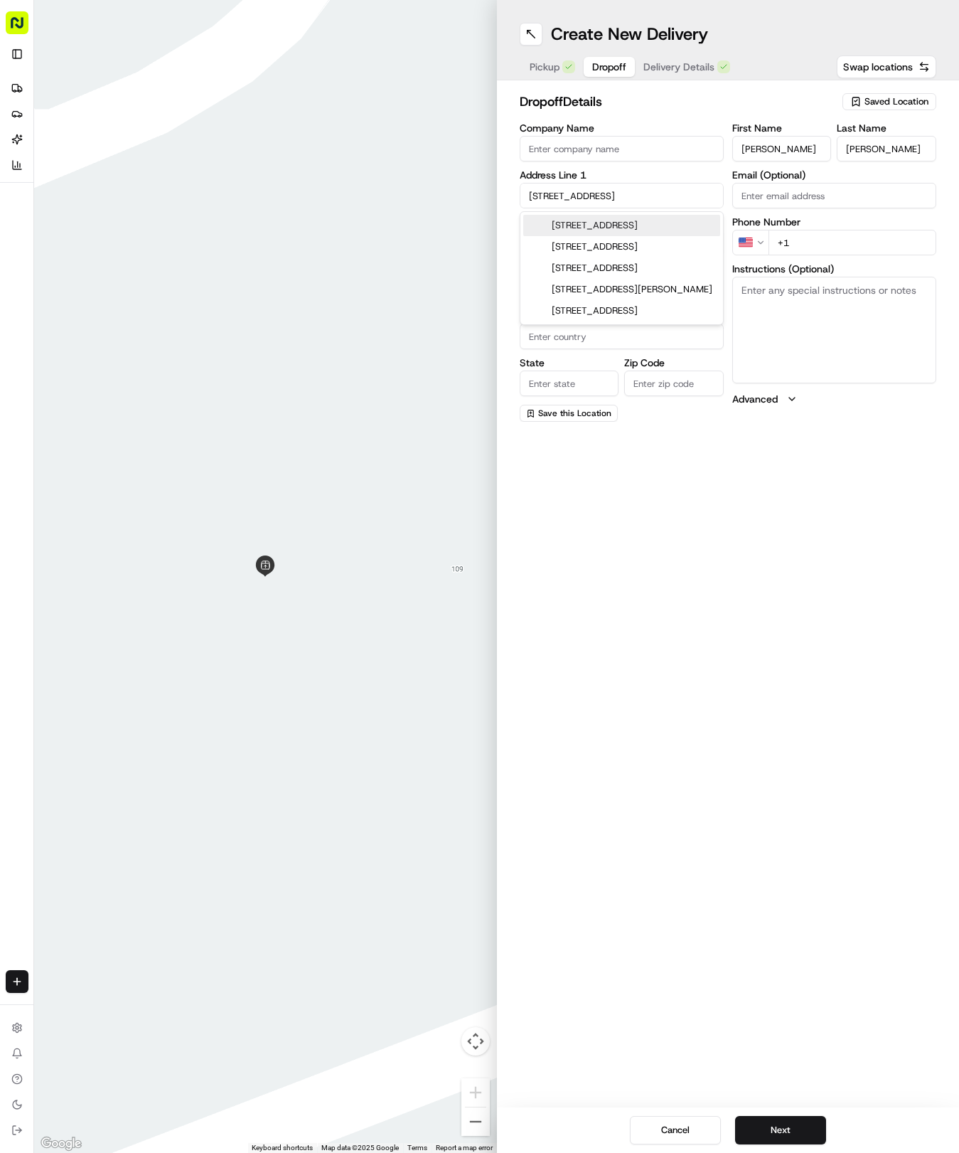
type input "[STREET_ADDRESS]"
type input "[GEOGRAPHIC_DATA]"
type input "78626"
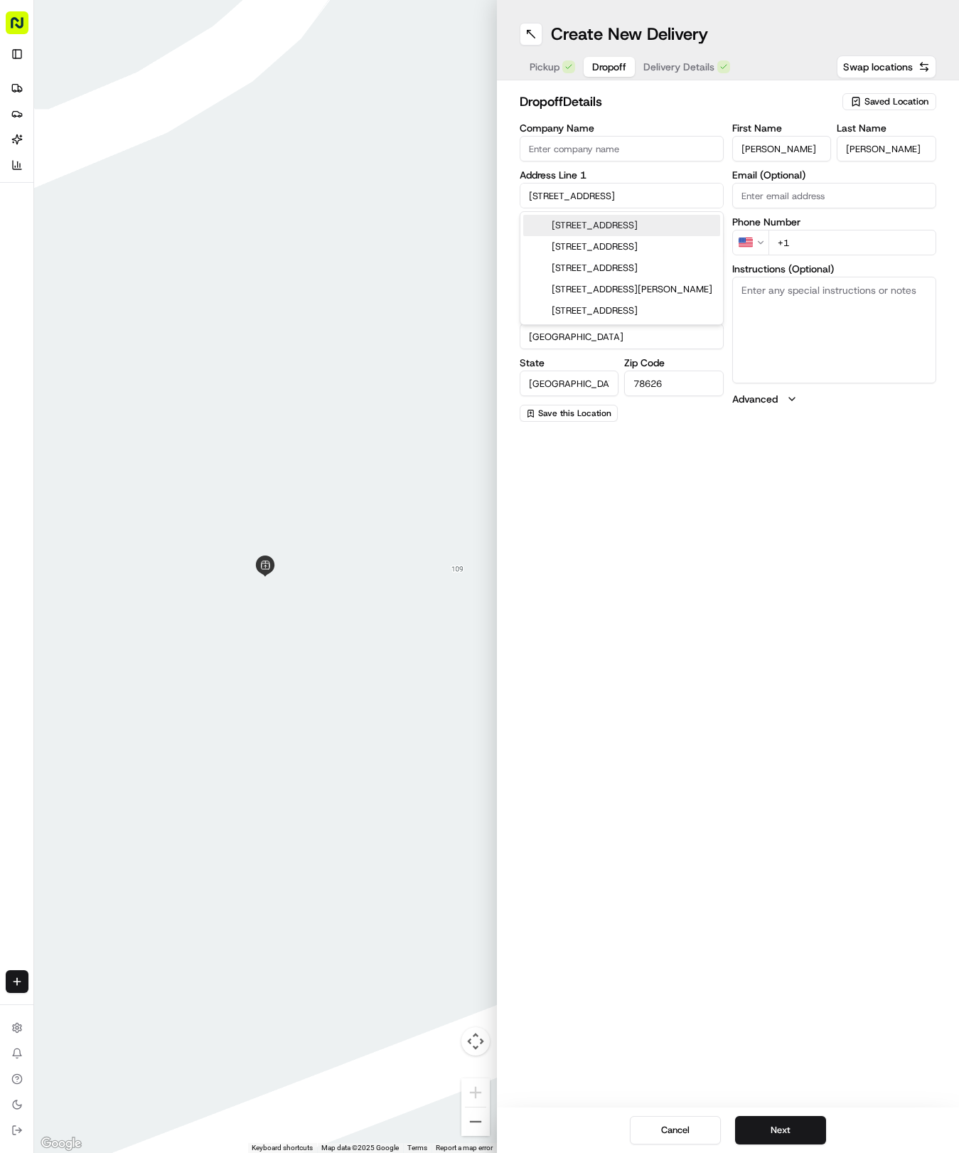
type input "[STREET_ADDRESS]"
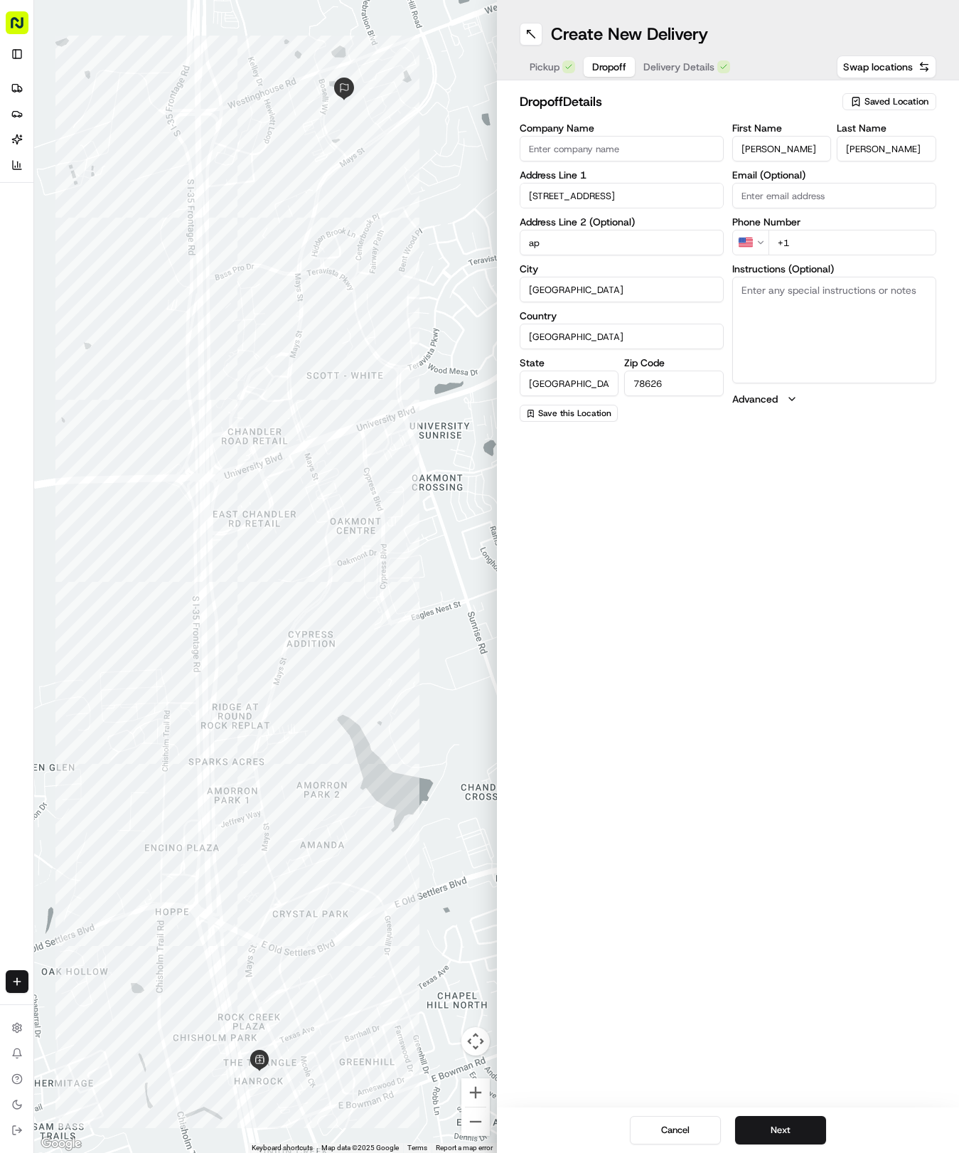
type input "a"
type input "APT 2306"
click at [864, 241] on input "+1" at bounding box center [853, 243] width 168 height 26
type input "[PHONE_NUMBER]"
click at [868, 335] on textarea "Instructions (Optional)" at bounding box center [834, 330] width 204 height 107
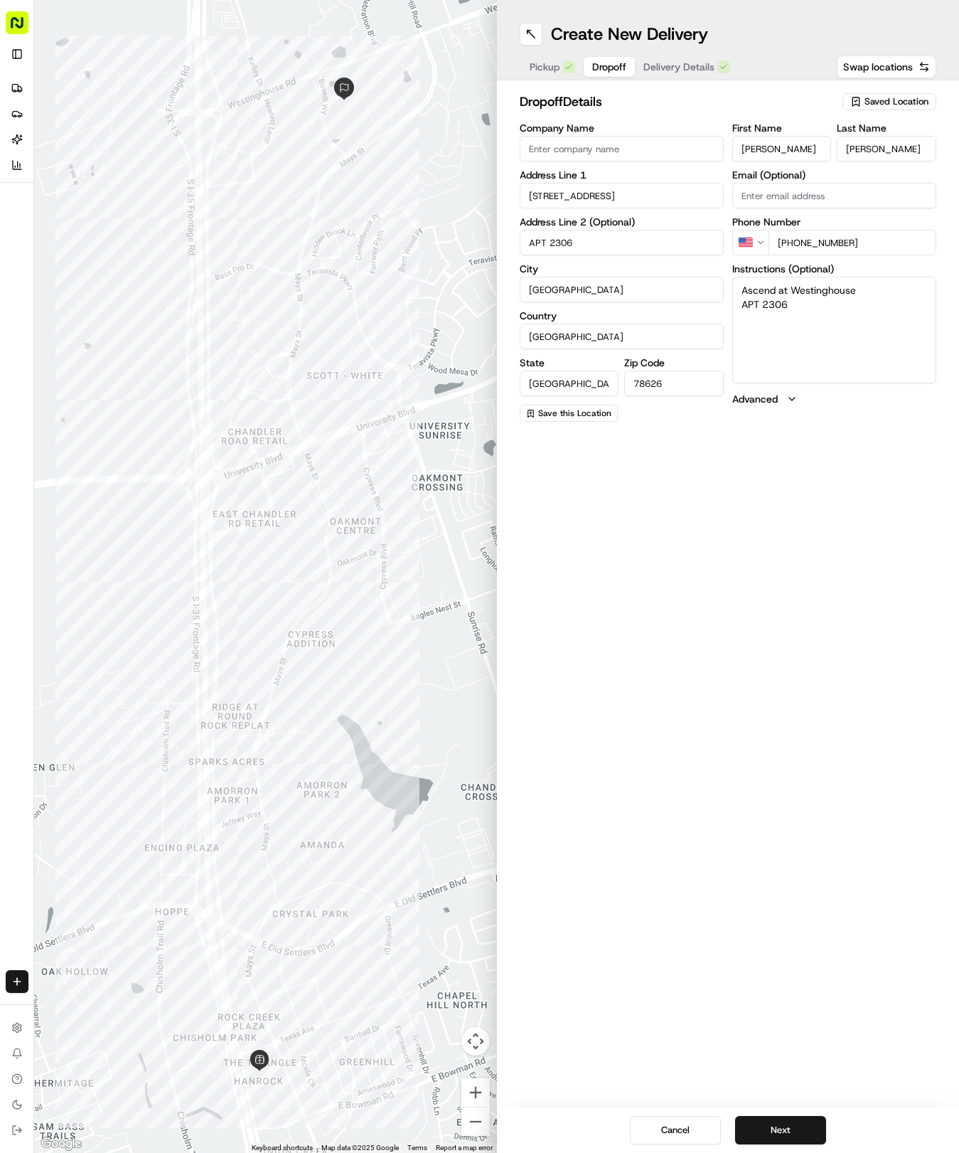
paste textarea "Building 2 on the 3rd floor apartment 2306."
type textarea "Ascend at Westinghouse APT 2306 Building 2 on the 3rd floor apartment 2306."
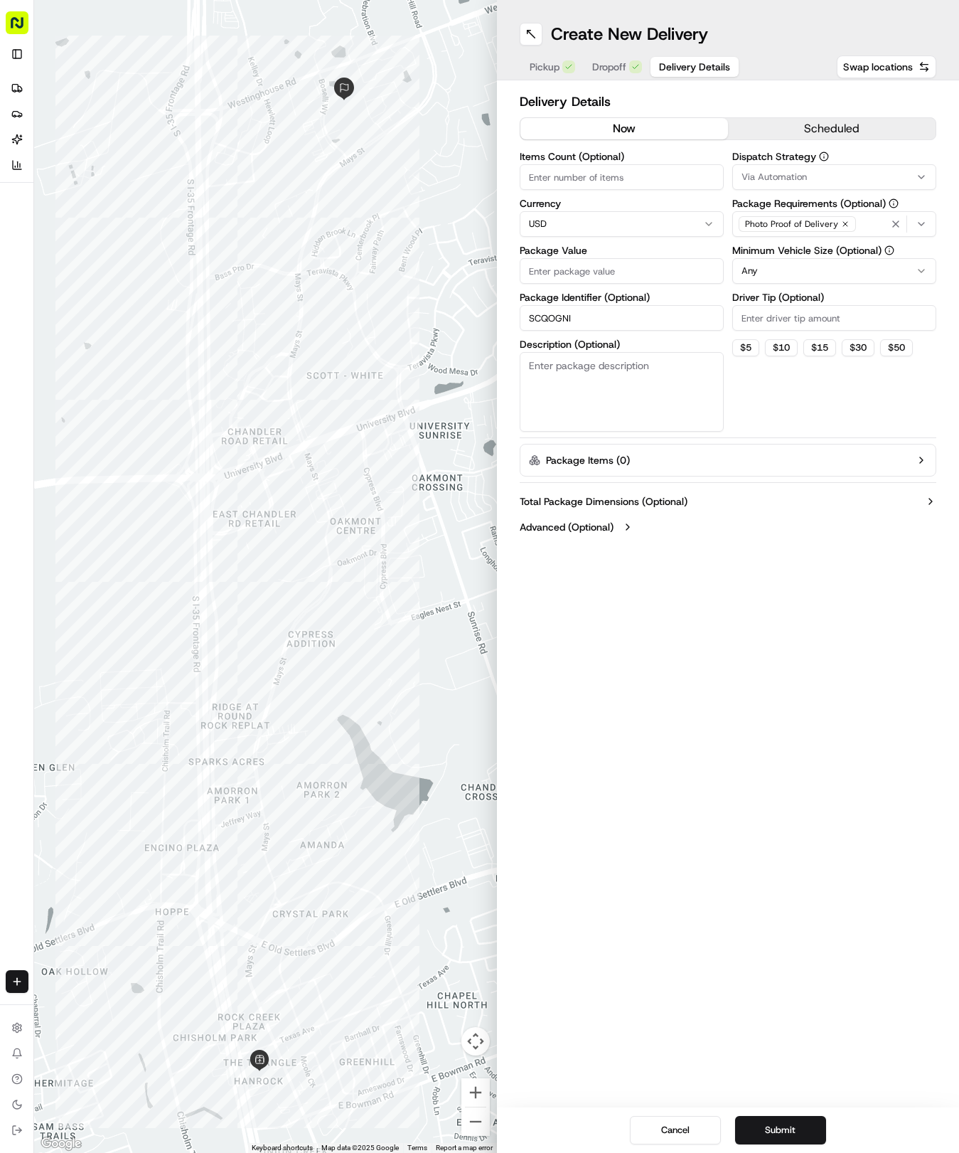
click at [693, 65] on span "Delivery Details" at bounding box center [694, 67] width 71 height 14
click at [614, 272] on input "Package Value" at bounding box center [622, 271] width 204 height 26
type input "33.40"
click at [760, 166] on button "Via Automation" at bounding box center [834, 177] width 204 height 26
click at [783, 255] on span "Tso Round Rock Strategy" at bounding box center [843, 254] width 175 height 13
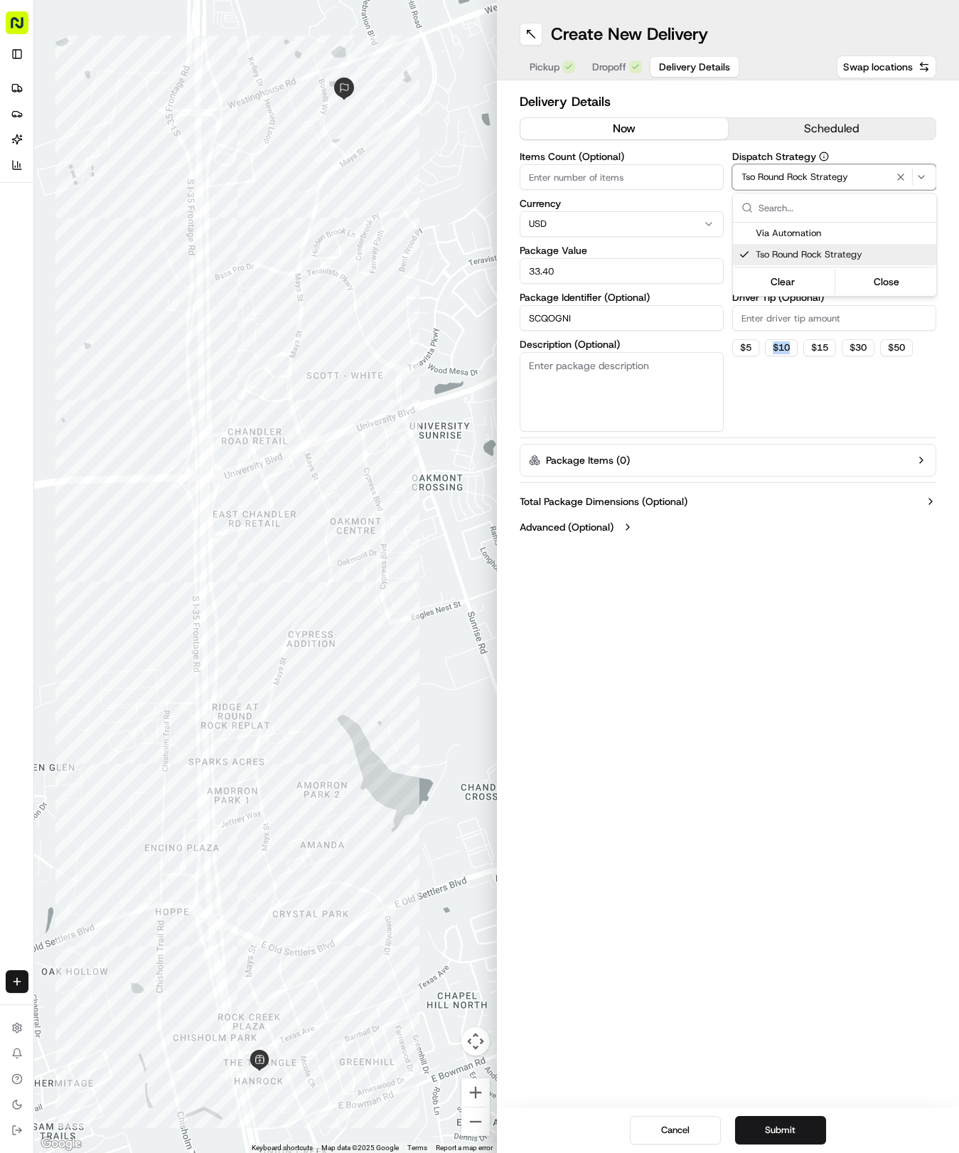
click at [770, 356] on html "Tso Chinese 04 Round Rock [EMAIL_ADDRESS][DOMAIN_NAME] Toggle Sidebar Deliverie…" at bounding box center [479, 576] width 959 height 1153
click at [773, 272] on html "Tso Chinese 04 Round Rock [EMAIL_ADDRESS][DOMAIN_NAME] Toggle Sidebar Deliverie…" at bounding box center [479, 576] width 959 height 1153
click at [774, 324] on input "Driver Tip (Optional)" at bounding box center [834, 318] width 204 height 26
type input "2"
click at [801, 1134] on button "Submit" at bounding box center [780, 1130] width 91 height 28
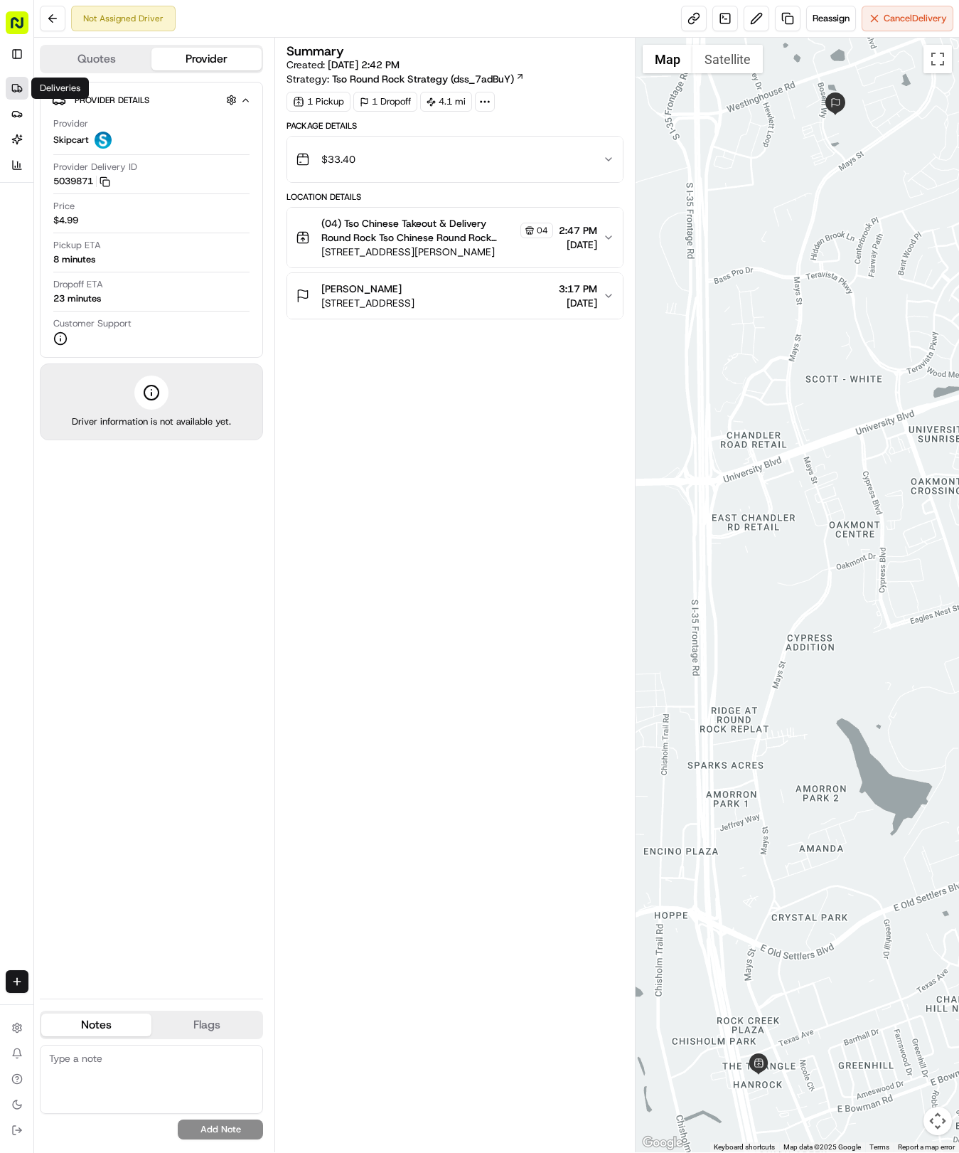
click at [12, 80] on link "Deliveries" at bounding box center [17, 88] width 23 height 23
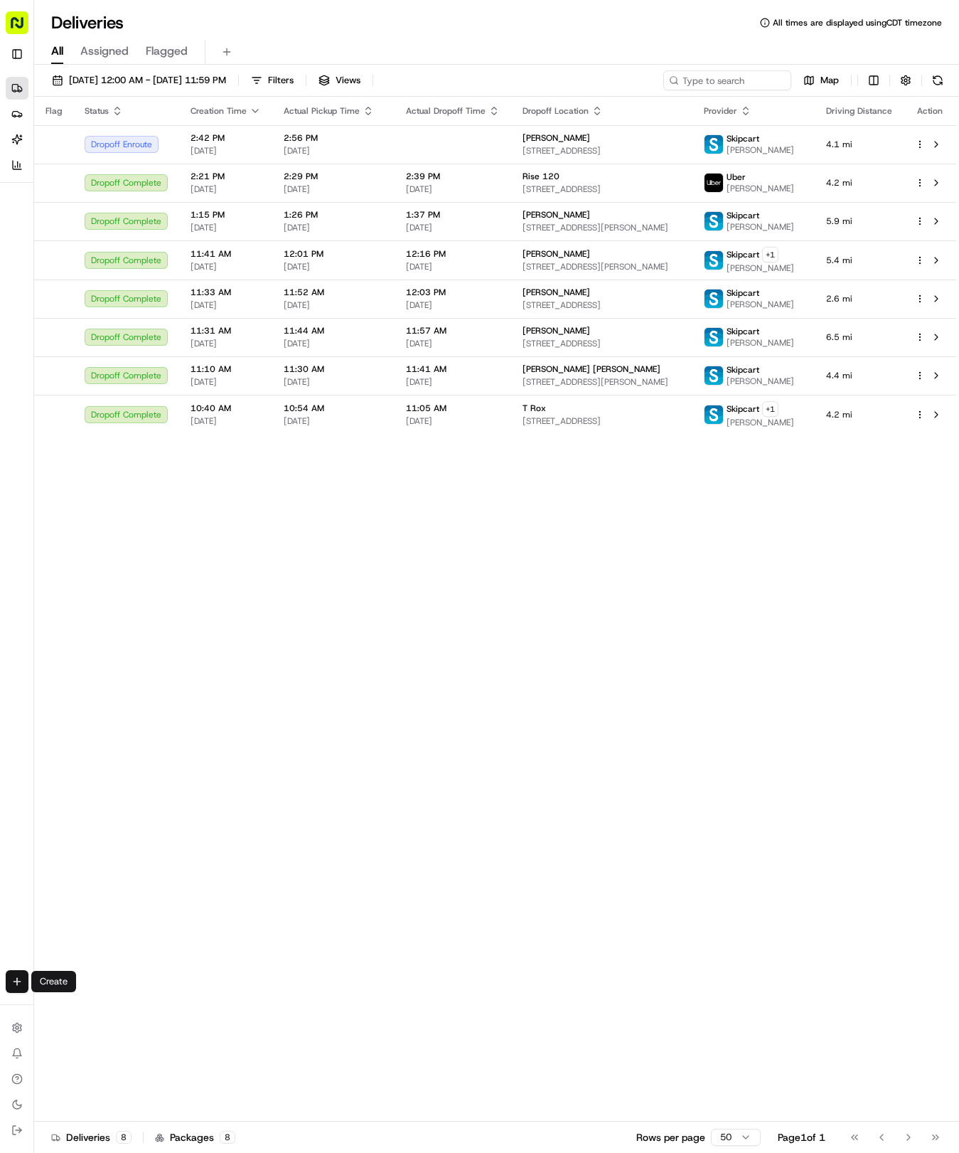
click at [19, 981] on html "Tso Chinese 04 Round Rock [EMAIL_ADDRESS][DOMAIN_NAME] Toggle Sidebar Deliverie…" at bounding box center [479, 576] width 959 height 1153
click at [85, 1006] on link "Delivery" at bounding box center [111, 1008] width 152 height 26
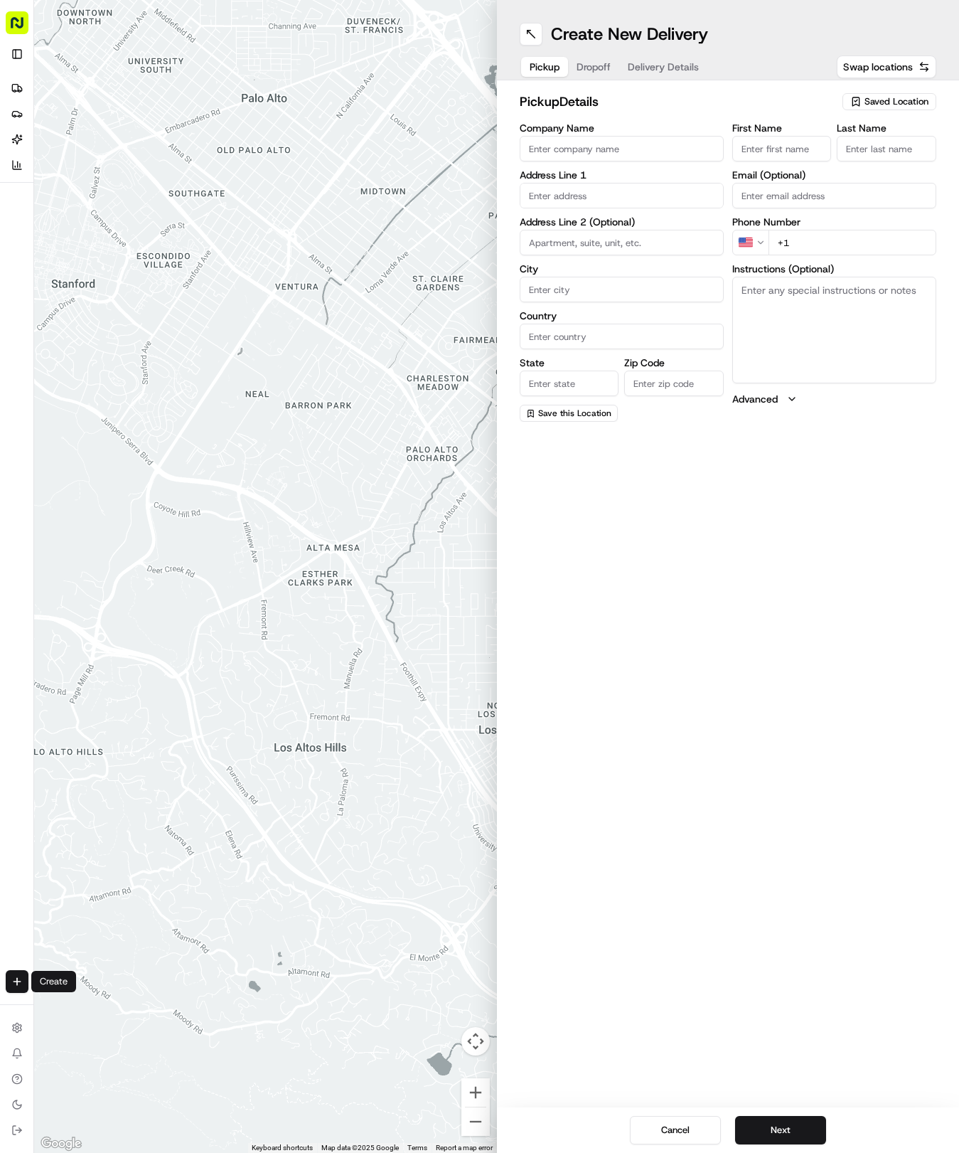
click at [894, 109] on div "Saved Location" at bounding box center [890, 101] width 94 height 17
click at [837, 166] on span "(04) Tso Chinese Takeout & Delivery Round Rock (04)" at bounding box center [865, 162] width 175 height 26
type input "(04) Tso Chinese Takeout & Delivery Round Rock"
type input "2000 N [PERSON_NAME] St"
type input "Ste 108"
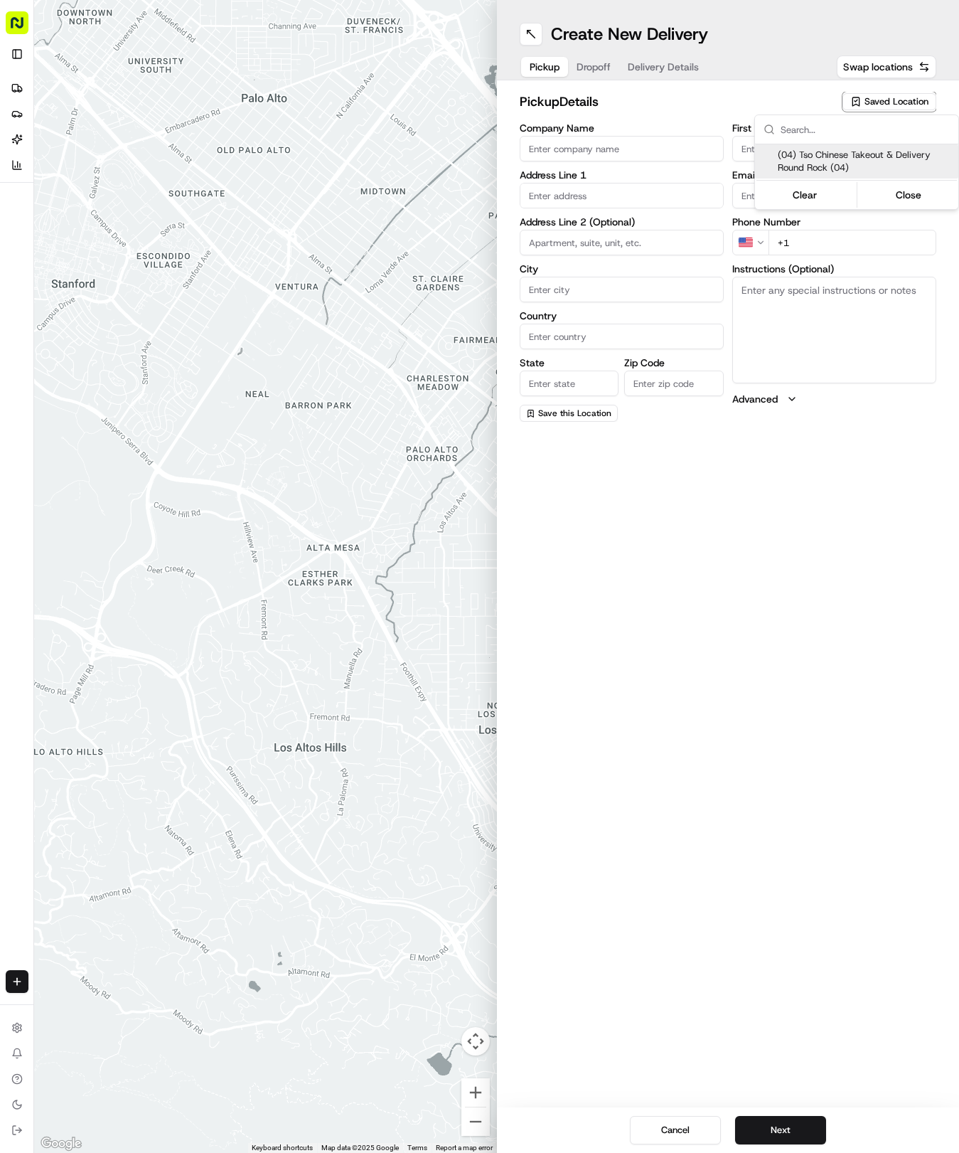
type input "Round Rock"
type input "US"
type input "[GEOGRAPHIC_DATA]"
type input "78664"
type input "Tso Chinese"
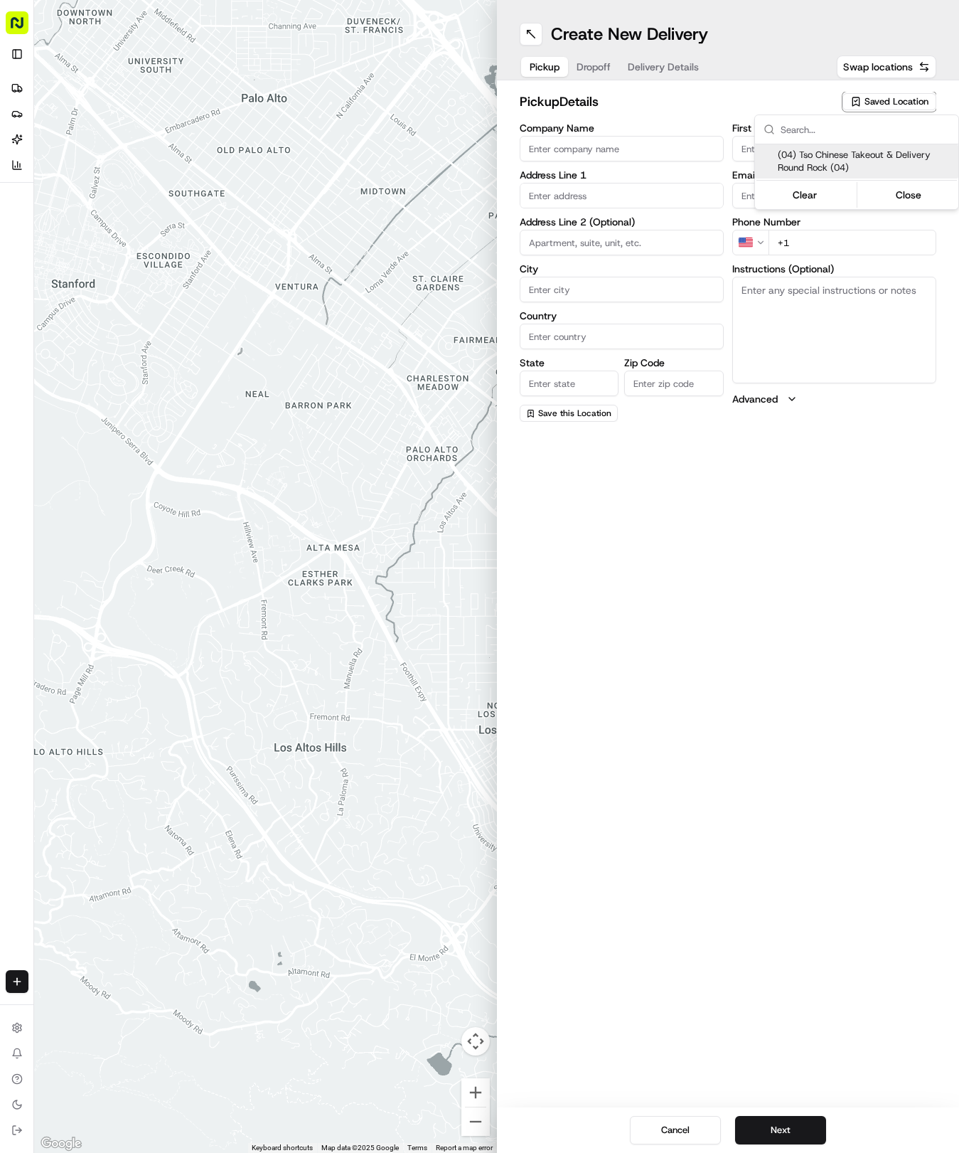
type input "Round Rock Manager"
type input "[EMAIL_ADDRESS][DOMAIN_NAME]"
type input "[PHONE_NUMBER]"
type textarea "Submit a picture displaying address & food as Proof of Delivery. Envía una foto…"
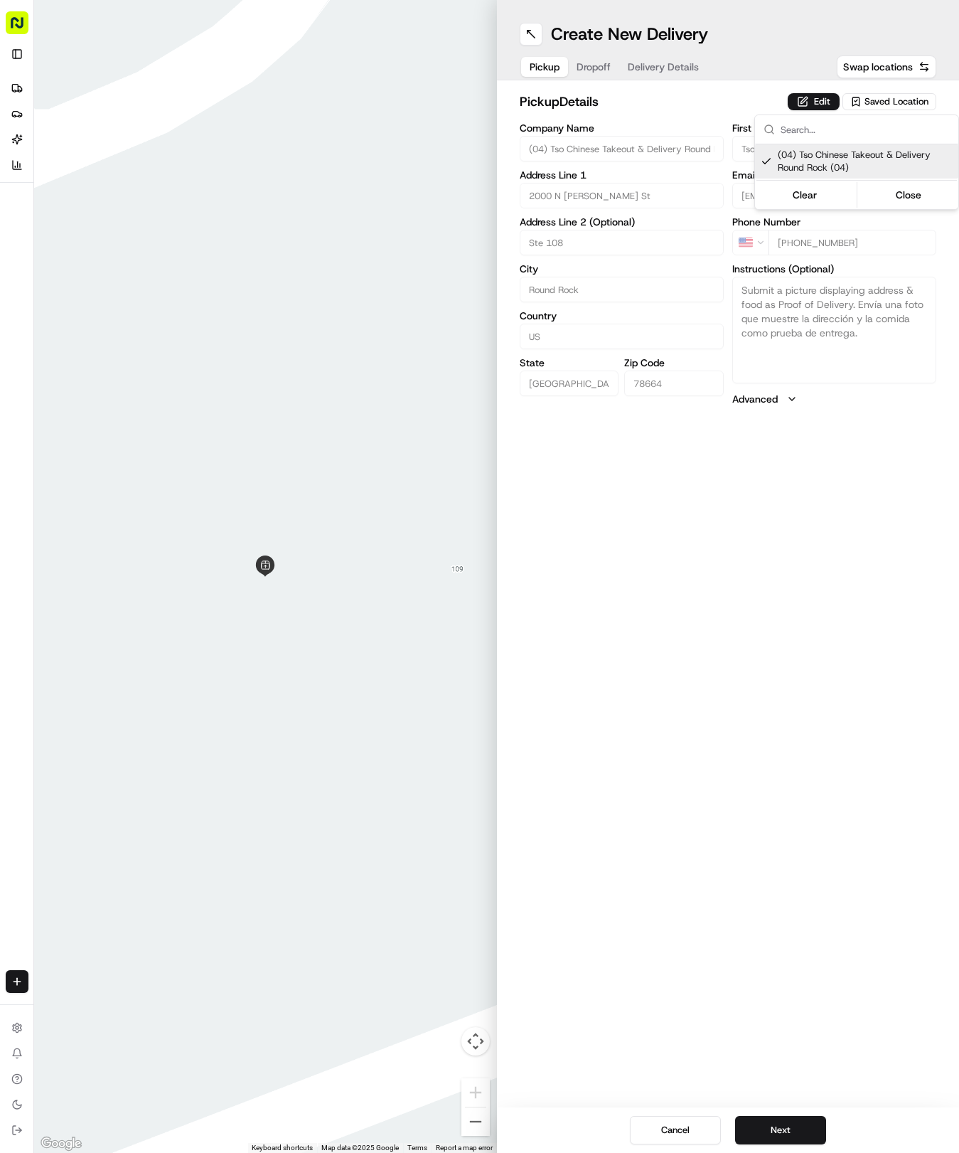
click at [659, 70] on html "Tso Chinese 04 Round Rock [EMAIL_ADDRESS][DOMAIN_NAME] Toggle Sidebar Deliverie…" at bounding box center [479, 576] width 959 height 1153
click at [659, 70] on span "Delivery Details" at bounding box center [663, 67] width 71 height 14
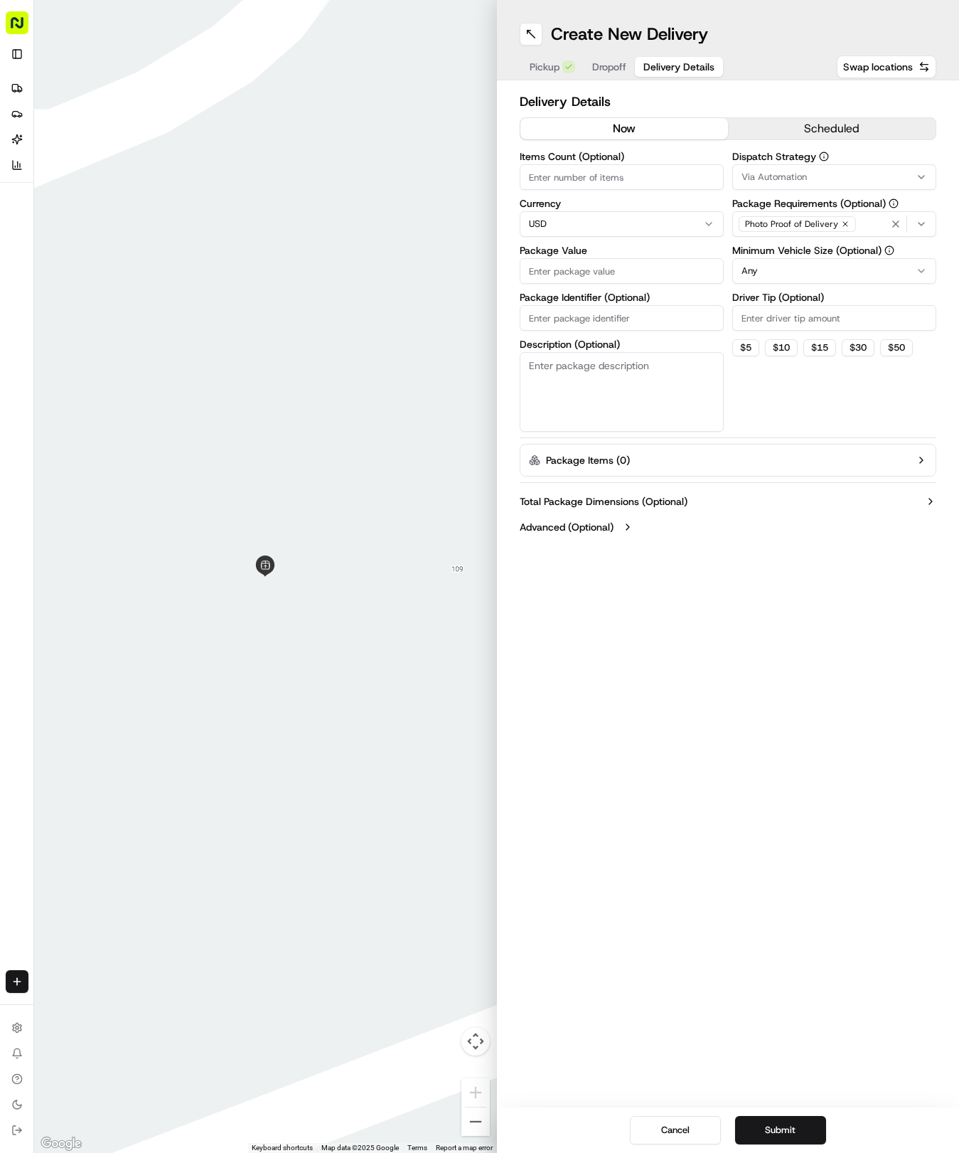
click at [612, 328] on input "Package Identifier (Optional)" at bounding box center [622, 318] width 204 height 26
paste input "XQ0AIJK"
type input "XQ0AIJK"
click at [608, 58] on button "Dropoff" at bounding box center [609, 67] width 51 height 20
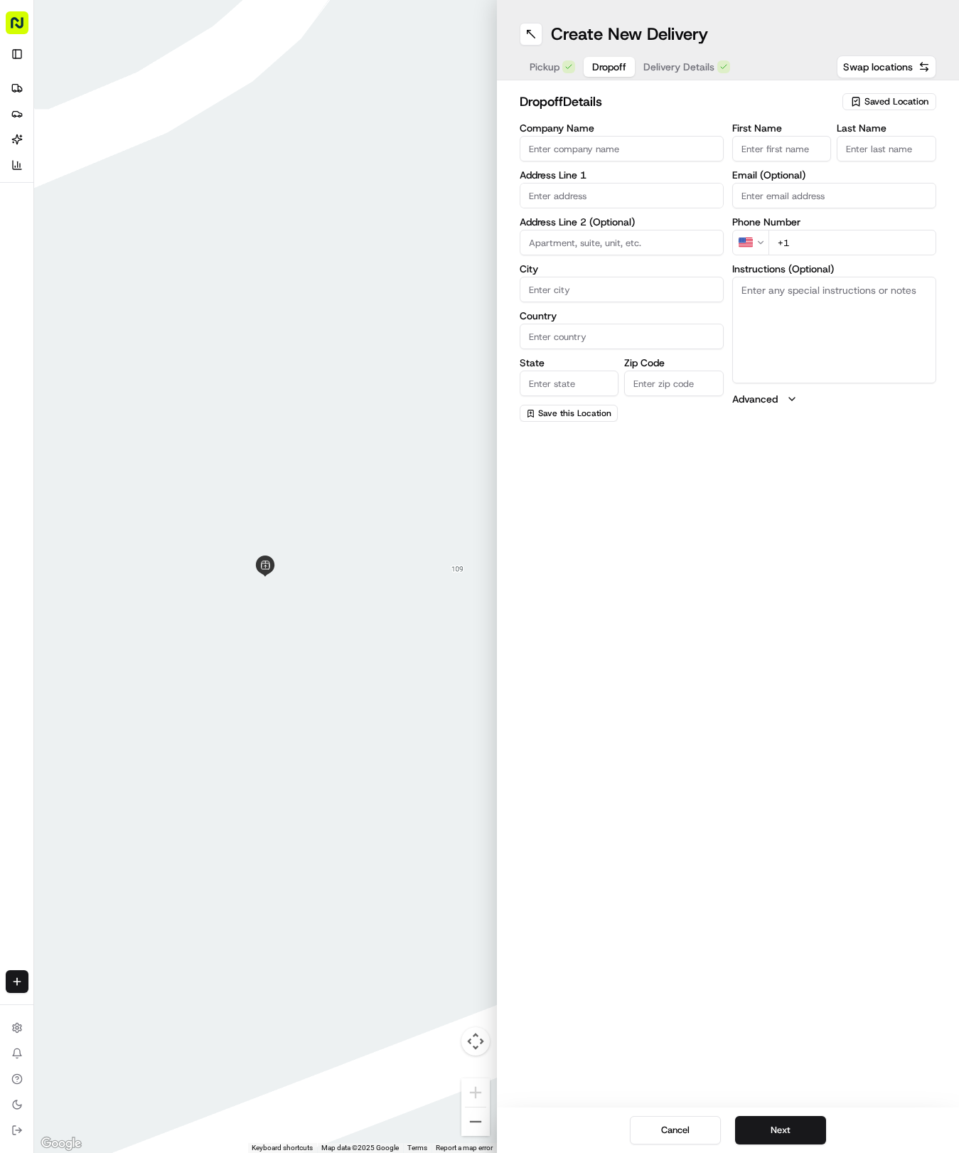
click at [590, 198] on input "text" at bounding box center [622, 196] width 204 height 26
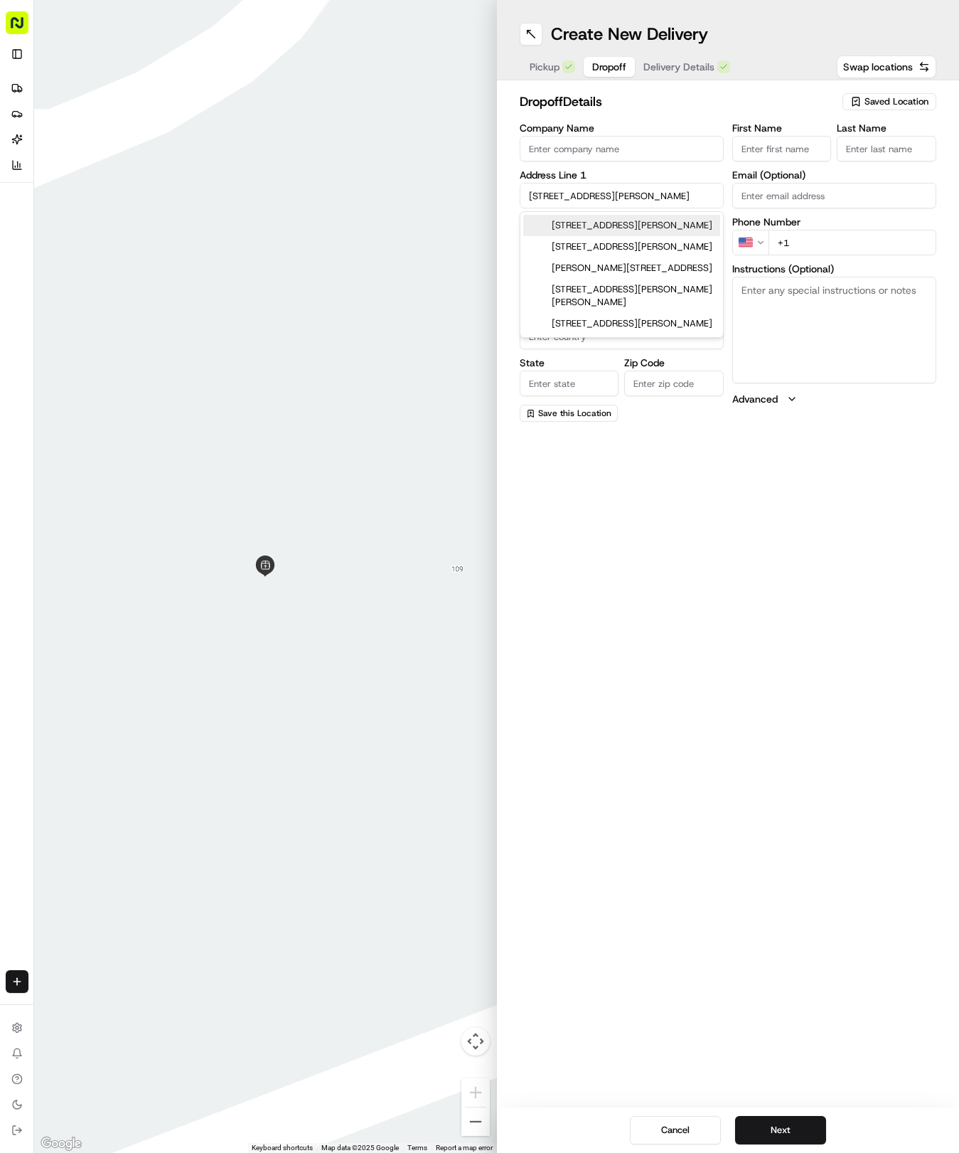
type input "[STREET_ADDRESS][PERSON_NAME]"
type input "Round Rock"
type input "[GEOGRAPHIC_DATA]"
type input "78664"
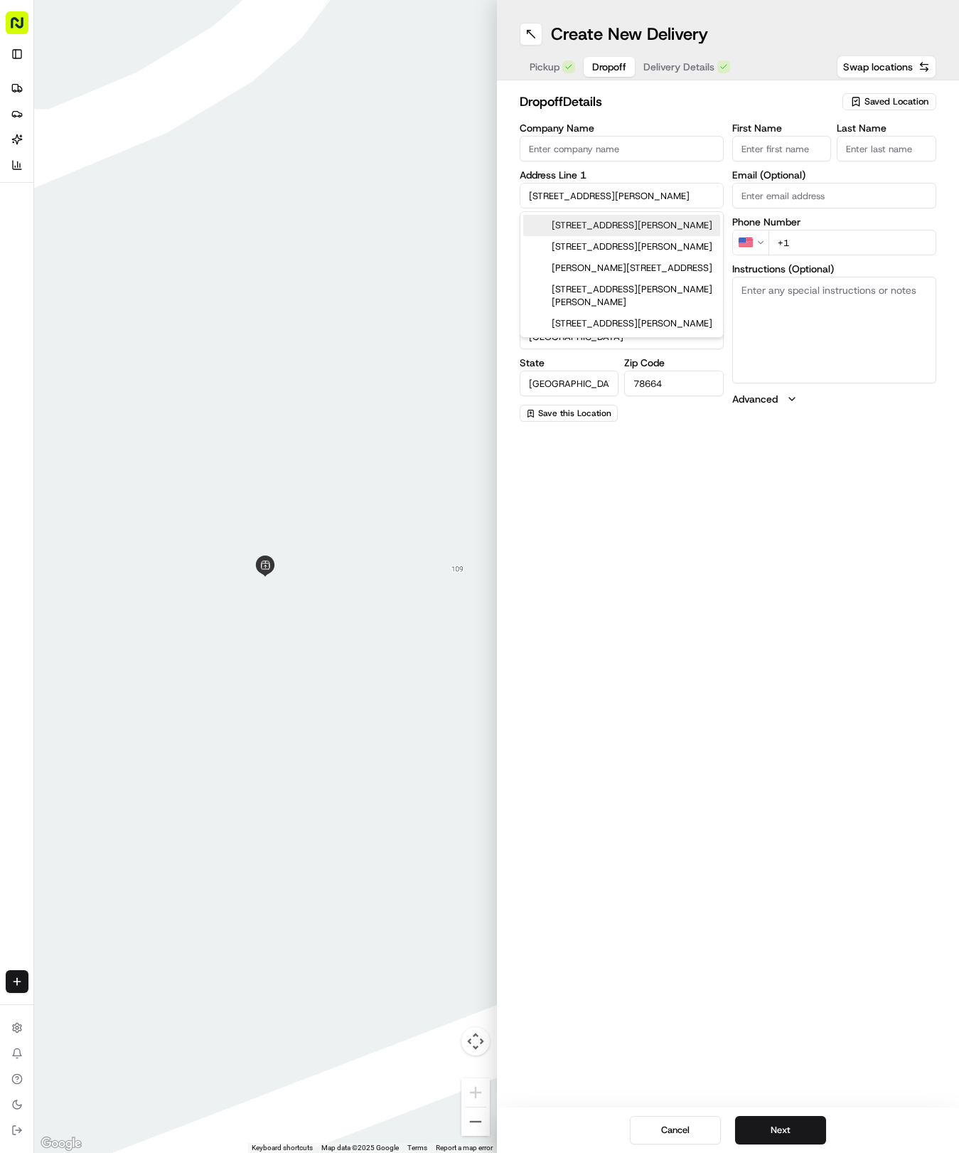
type input "[STREET_ADDRESS][PERSON_NAME]"
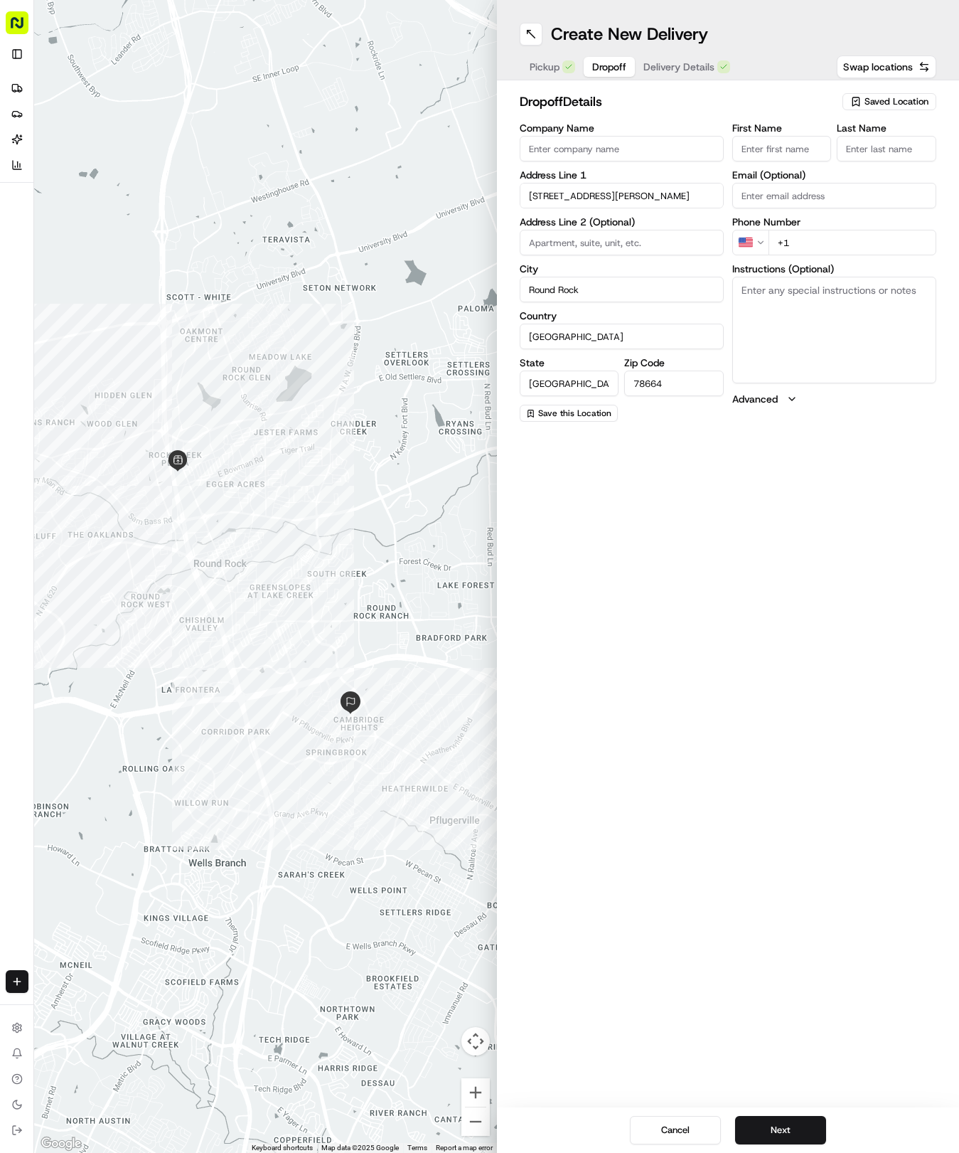
click at [770, 156] on input "First Name" at bounding box center [782, 149] width 100 height 26
type input "Merlin"
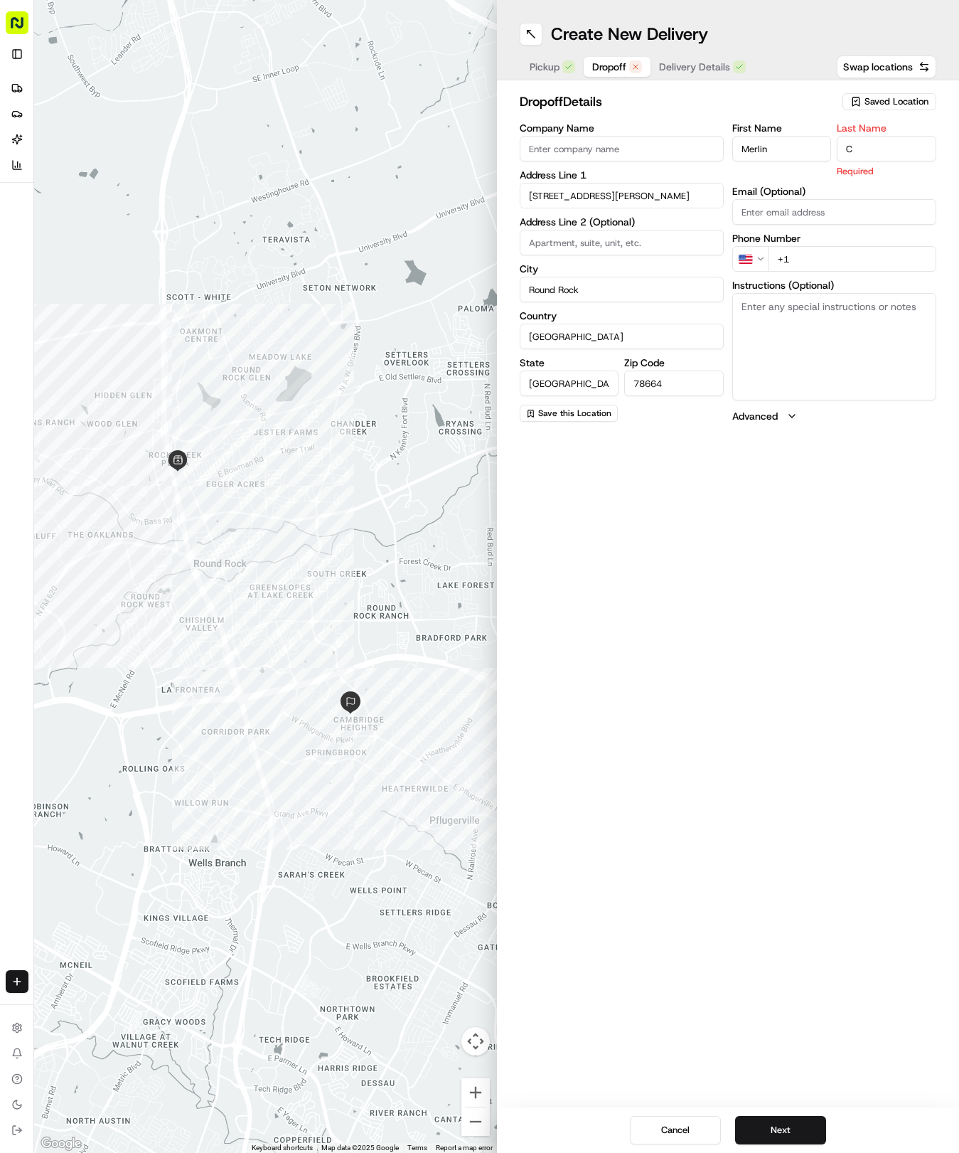
type input "C"
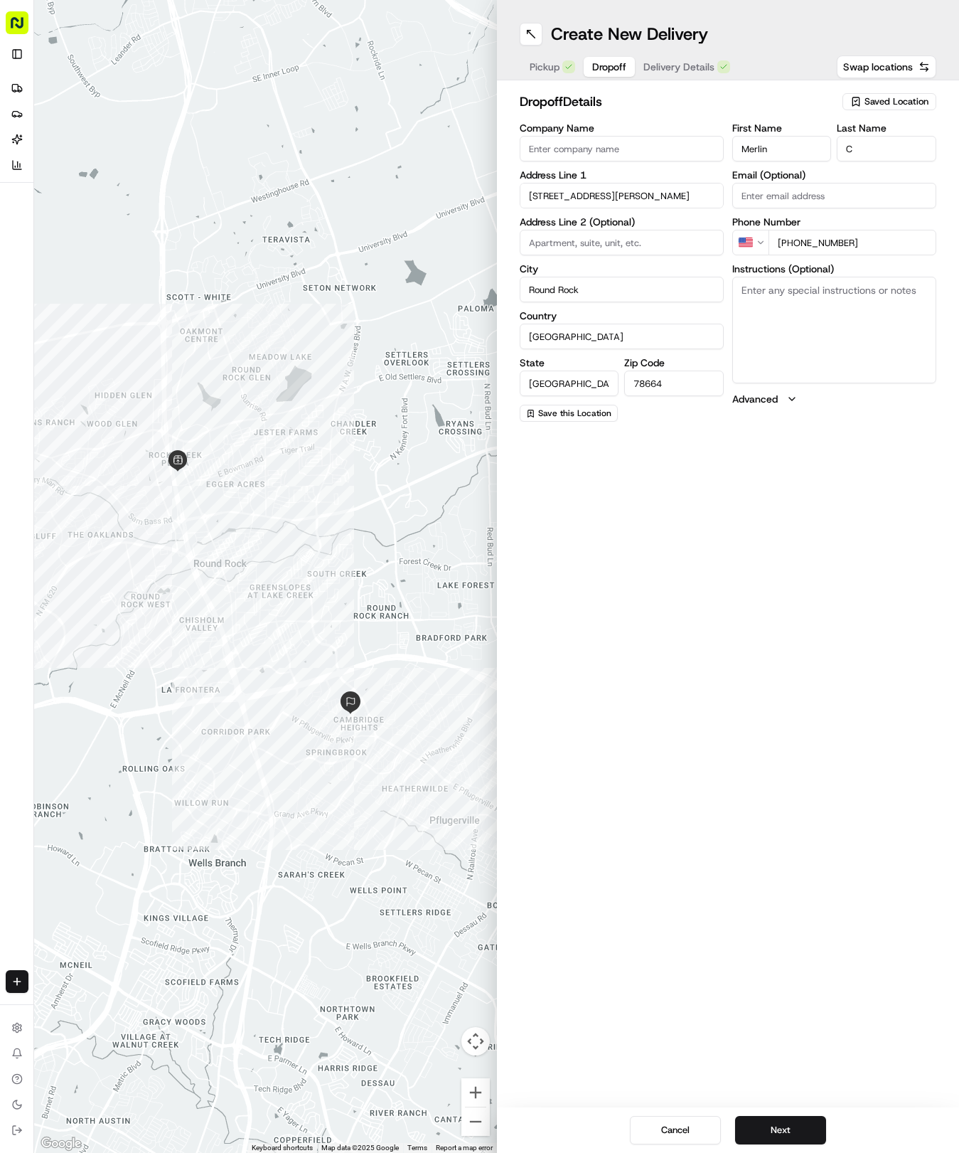
type input "[PHONE_NUMBER]"
click at [780, 339] on textarea "Instructions (Optional)" at bounding box center [834, 330] width 204 height 107
paste textarea "Please do not knock. Baby is sleeping Please leave at door."
type textarea "Please do not knock. Baby is sleeping Please leave at door."
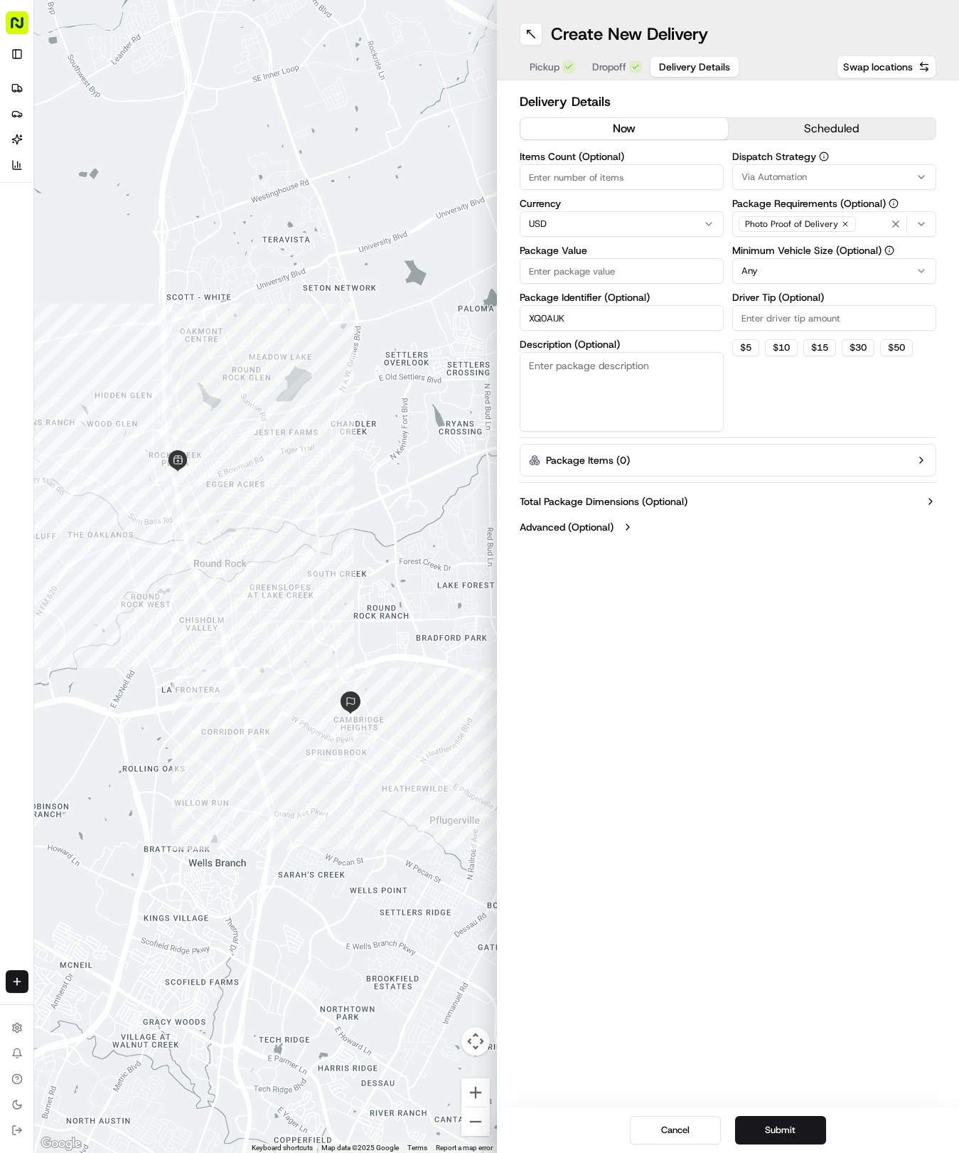
click at [671, 65] on span "Delivery Details" at bounding box center [694, 67] width 71 height 14
click at [604, 287] on div "Items Count (Optional) Currency USD Package Value Package Identifier (Optional)…" at bounding box center [622, 291] width 204 height 280
click at [598, 271] on input "Package Value" at bounding box center [622, 271] width 204 height 26
type input "30.09"
drag, startPoint x: 767, startPoint y: 188, endPoint x: 769, endPoint y: 177, distance: 11.5
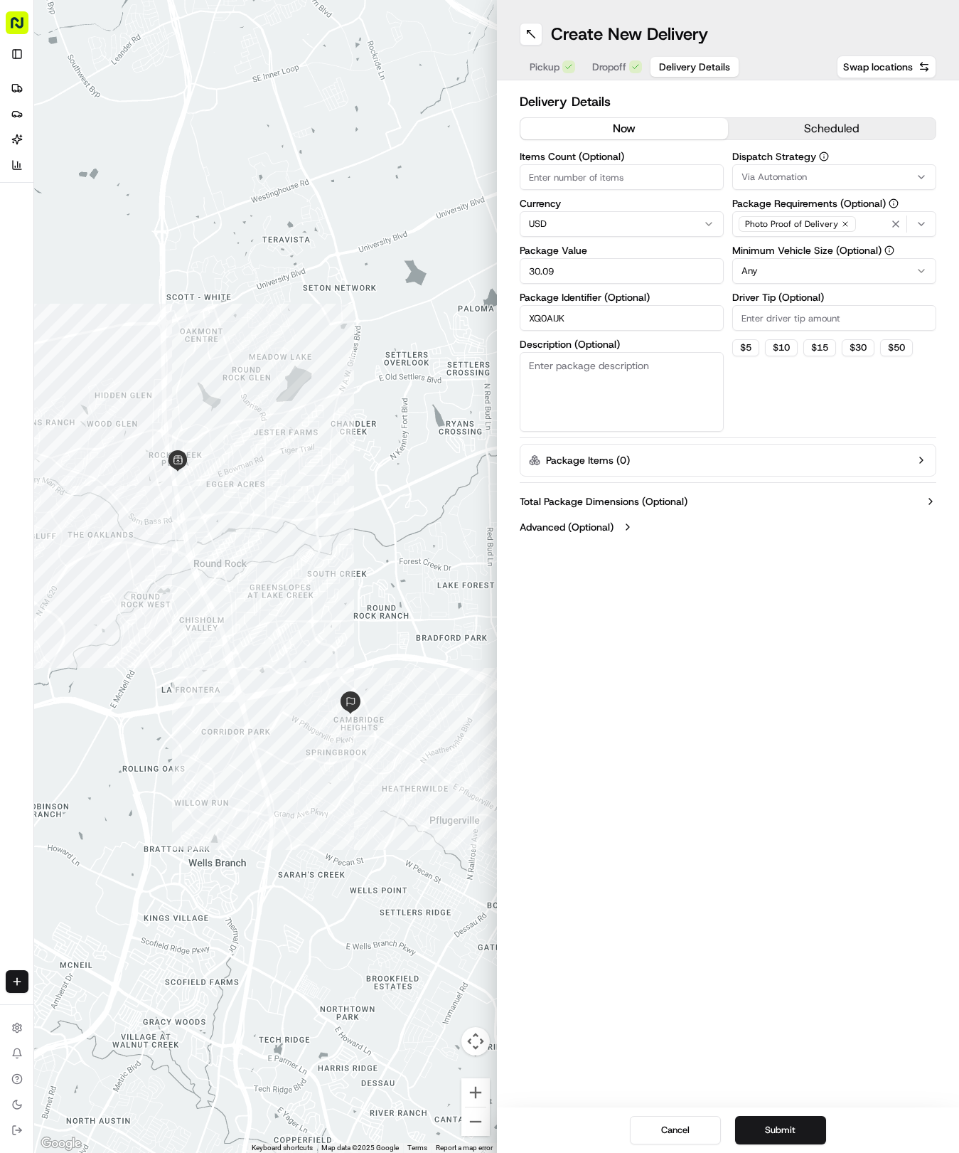
click at [769, 186] on button "Via Automation" at bounding box center [834, 177] width 204 height 26
click at [782, 264] on div "Tso Round Rock Strategy" at bounding box center [834, 254] width 203 height 21
drag, startPoint x: 772, startPoint y: 365, endPoint x: 769, endPoint y: 275, distance: 89.7
click at [766, 338] on html "Tso Chinese 04 Round Rock [EMAIL_ADDRESS][DOMAIN_NAME] Toggle Sidebar Deliverie…" at bounding box center [479, 576] width 959 height 1153
click at [773, 270] on html "Tso Chinese 04 Round Rock [EMAIL_ADDRESS][DOMAIN_NAME] Toggle Sidebar Deliverie…" at bounding box center [479, 576] width 959 height 1153
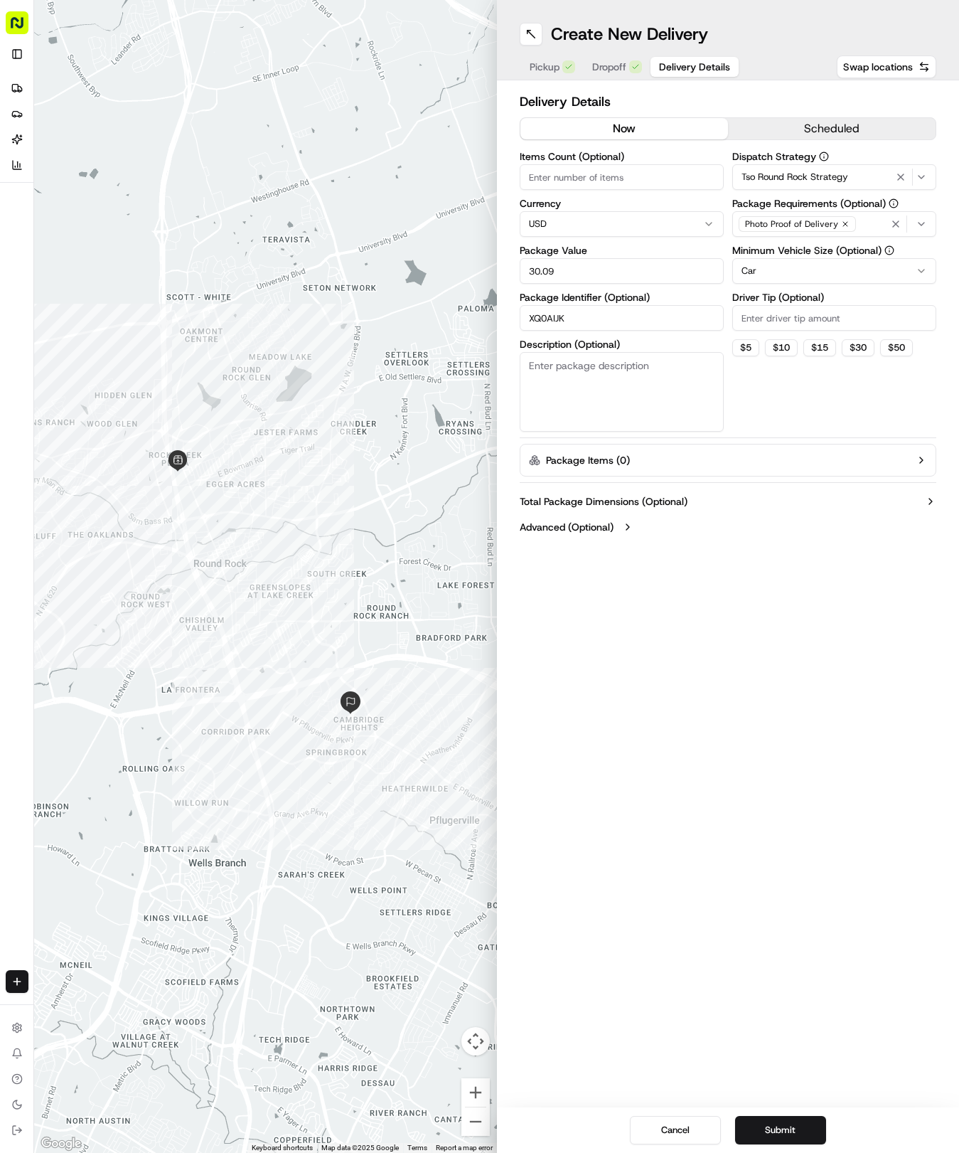
click at [767, 314] on input "Driver Tip (Optional)" at bounding box center [834, 318] width 204 height 26
type input "2"
click at [774, 1131] on button "Submit" at bounding box center [780, 1130] width 91 height 28
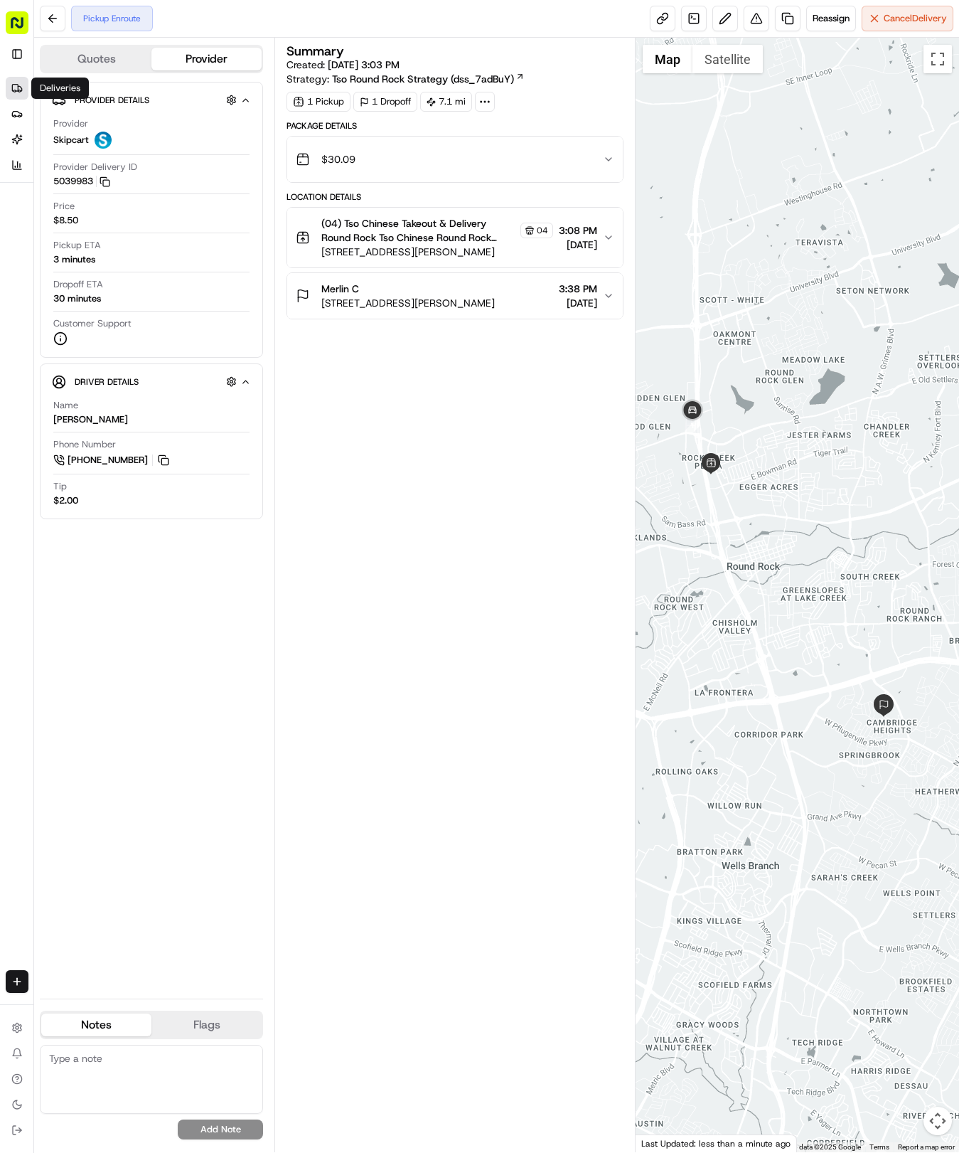
click at [16, 91] on icon at bounding box center [17, 91] width 3 height 0
